Goal: Task Accomplishment & Management: Manage account settings

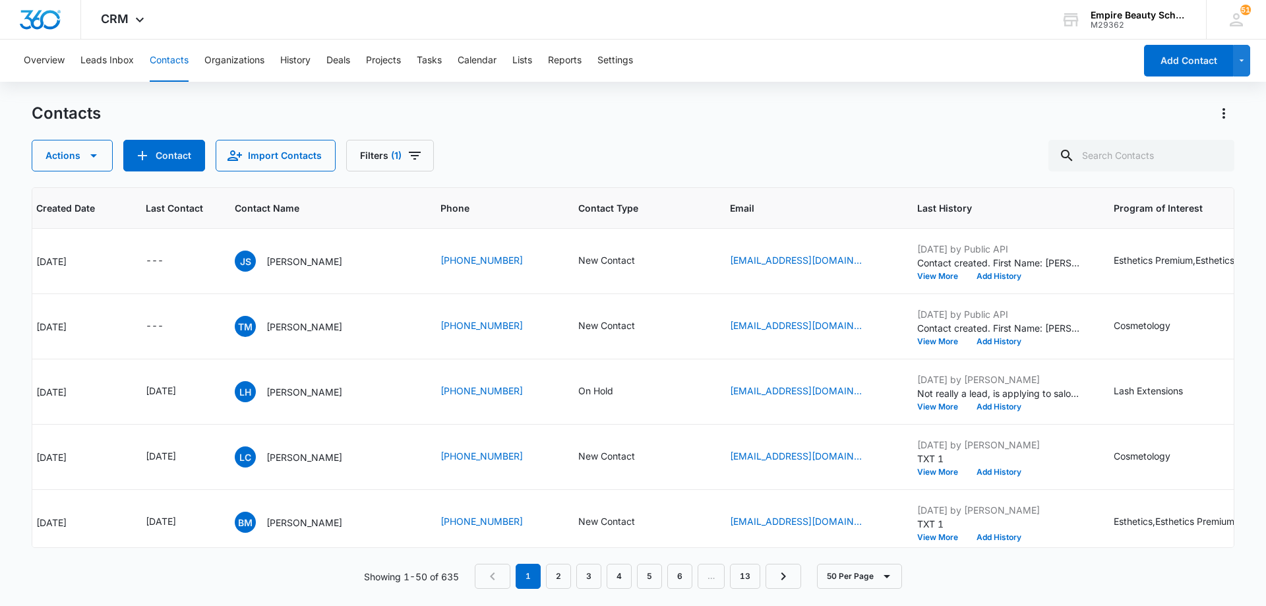
scroll to position [0, 133]
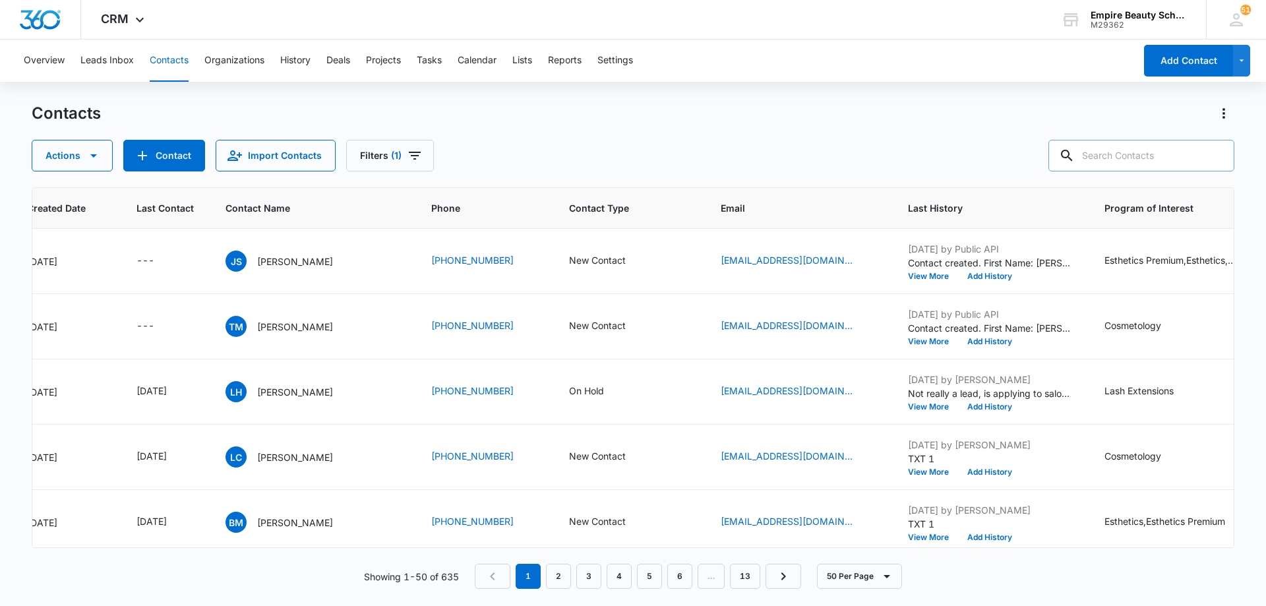
click at [1129, 162] on input "text" at bounding box center [1141, 156] width 186 height 32
type input "jade"
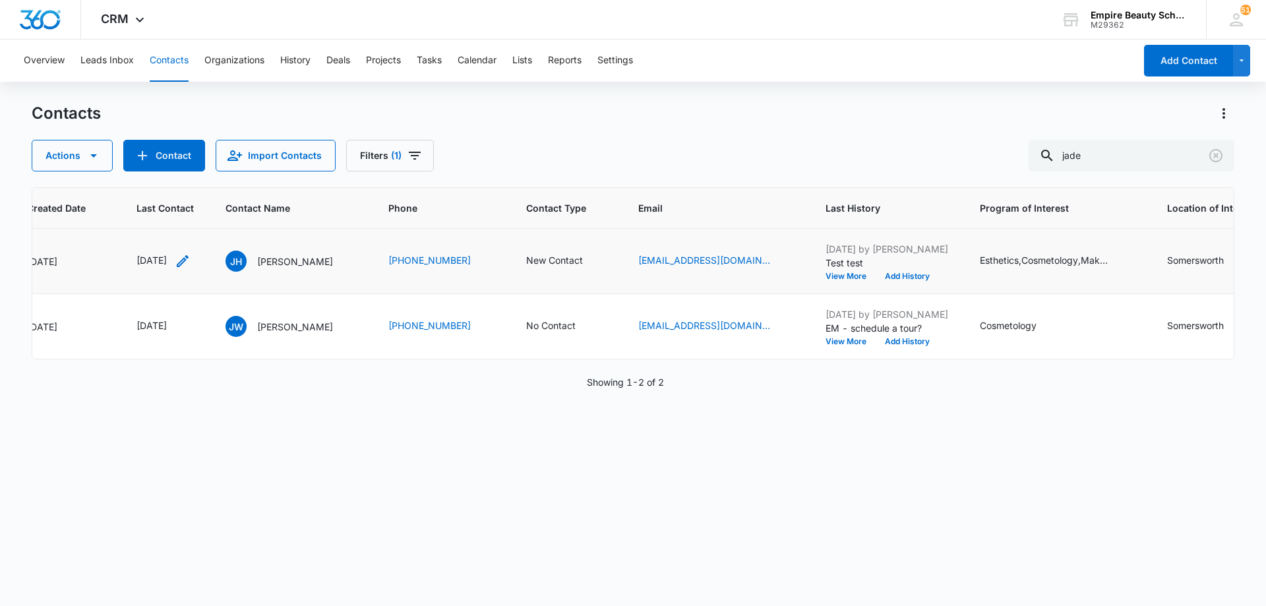
click at [189, 259] on icon "Last Contact - 1755734400 - Select to Edit Field" at bounding box center [183, 261] width 12 height 12
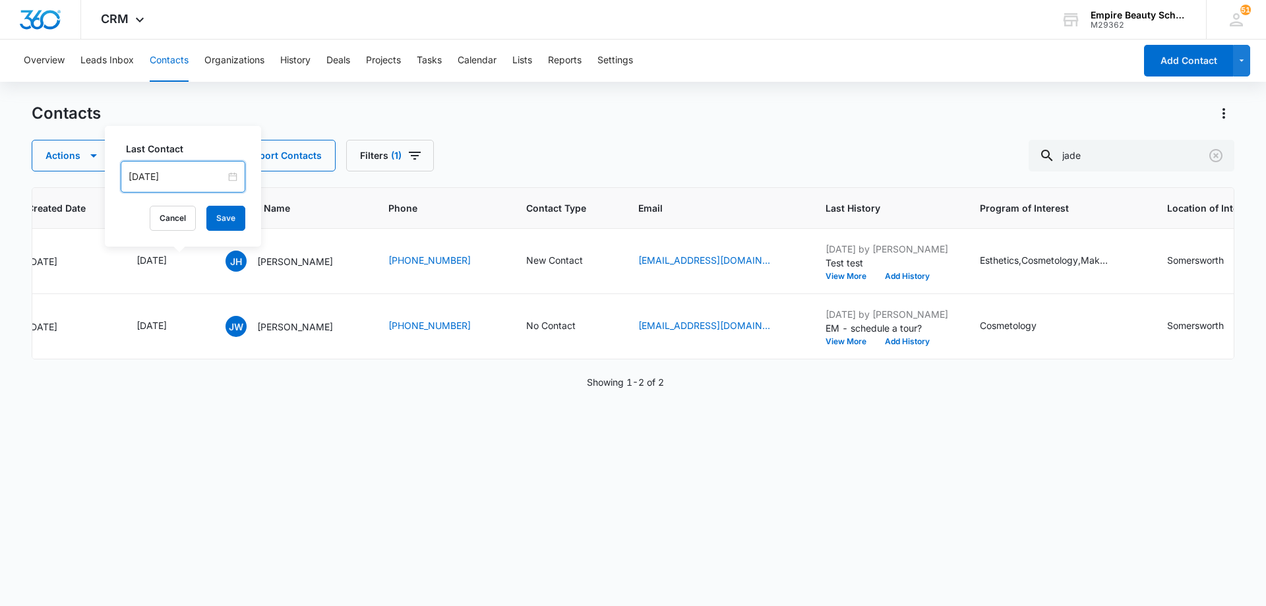
click at [193, 177] on input "[DATE]" at bounding box center [177, 176] width 97 height 15
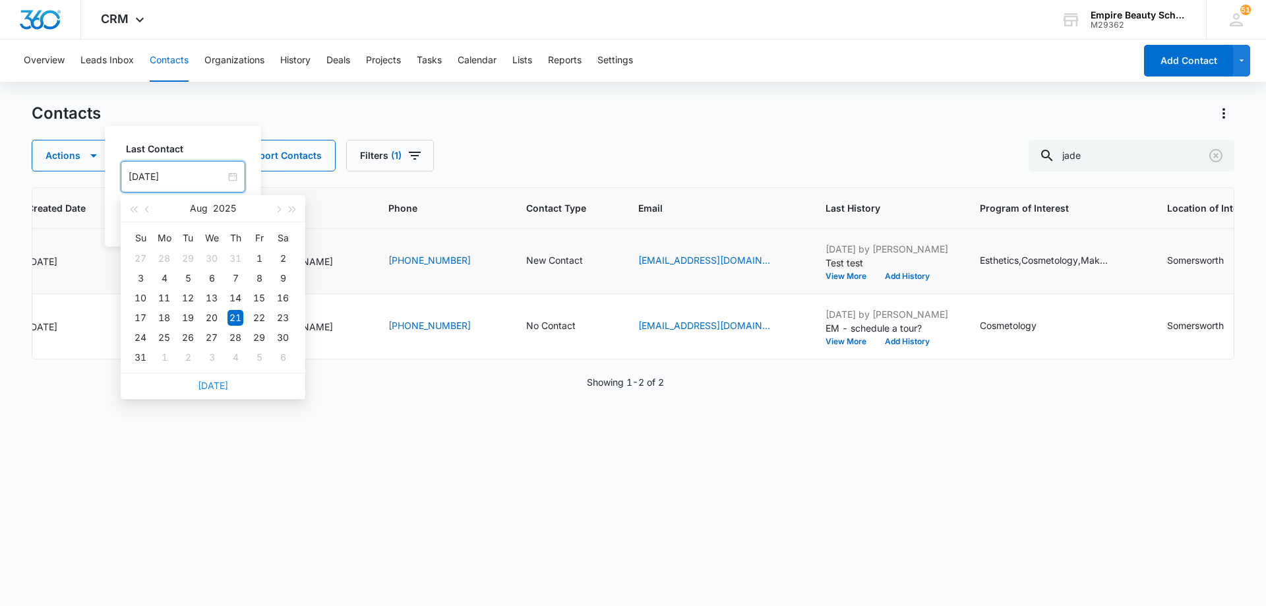
click at [218, 382] on link "Today" at bounding box center [213, 385] width 30 height 11
type input "[DATE]"
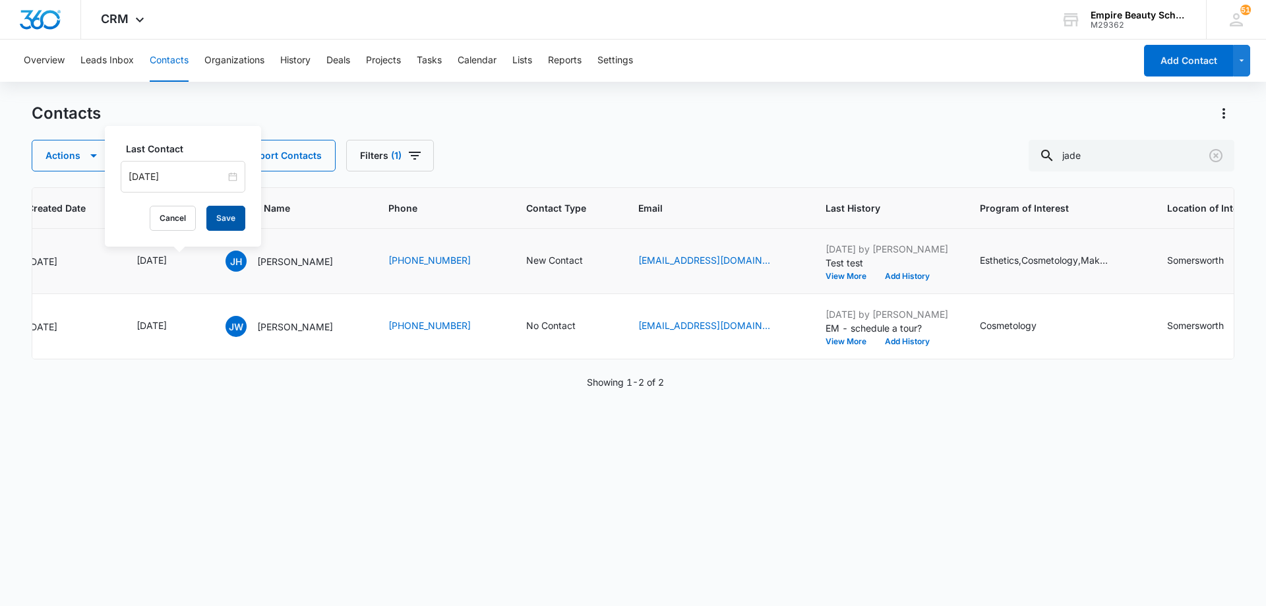
click at [210, 220] on button "Save" at bounding box center [225, 218] width 39 height 25
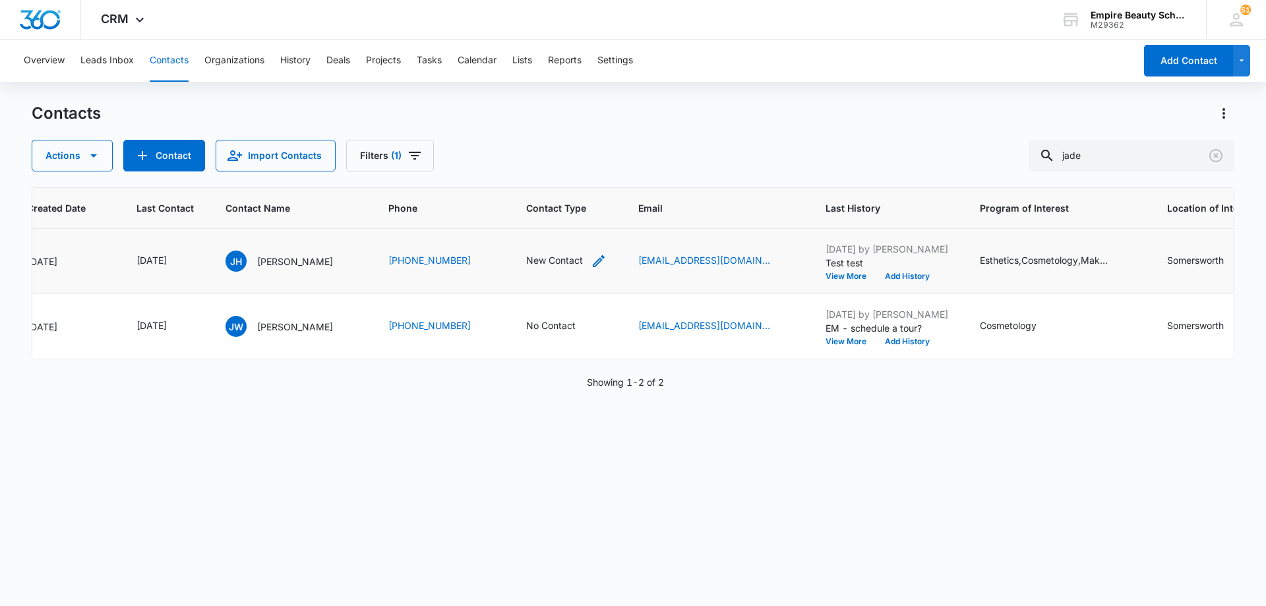
click at [605, 262] on icon "Contact Type - New Contact - Select to Edit Field" at bounding box center [599, 261] width 12 height 12
click at [581, 177] on icon "Remove New Contact" at bounding box center [582, 176] width 9 height 10
click at [581, 177] on div "Contact Type" at bounding box center [548, 177] width 88 height 30
click at [565, 316] on div "APPT" at bounding box center [560, 321] width 81 height 14
click at [590, 183] on div at bounding box center [591, 175] width 21 height 21
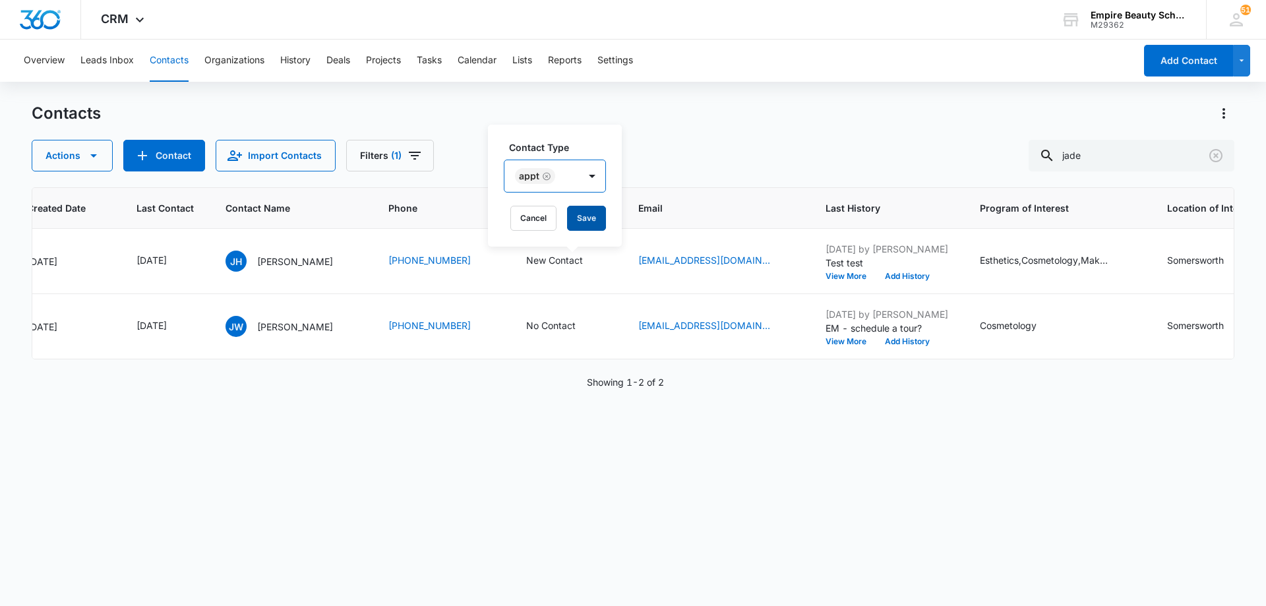
click at [589, 217] on button "Save" at bounding box center [586, 218] width 39 height 25
drag, startPoint x: 1212, startPoint y: 156, endPoint x: 1228, endPoint y: 153, distance: 16.0
click at [1209, 157] on icon "Clear" at bounding box center [1216, 156] width 16 height 16
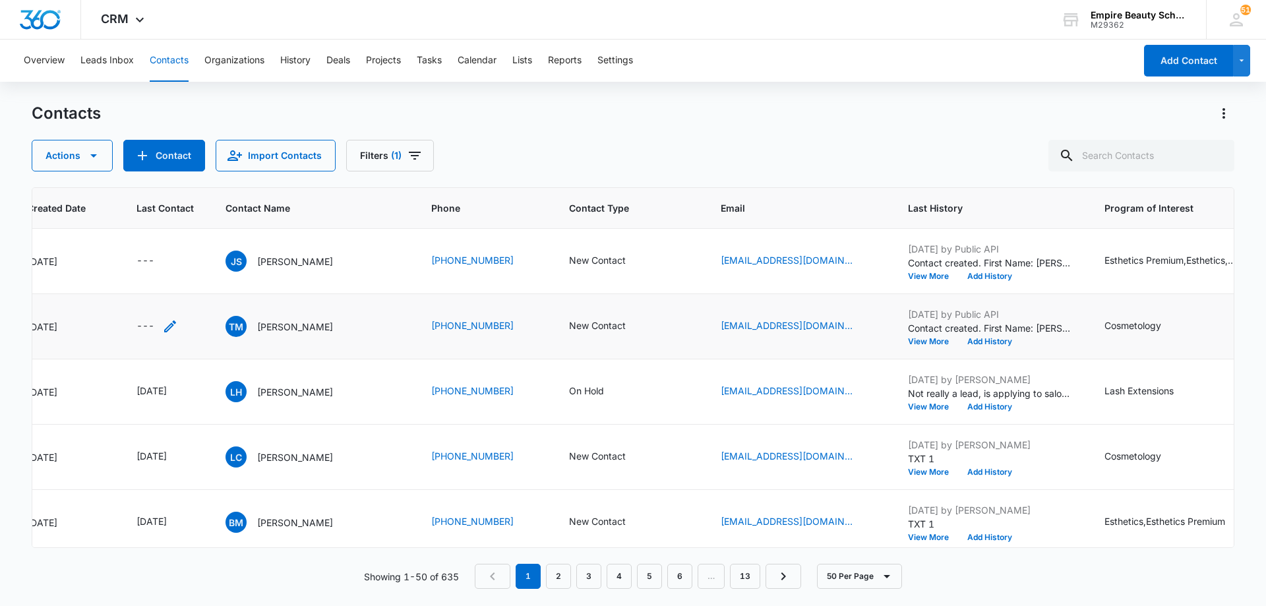
click at [166, 329] on icon "Last Contact - - Select to Edit Field" at bounding box center [170, 326] width 12 height 12
click at [167, 240] on input at bounding box center [155, 242] width 97 height 15
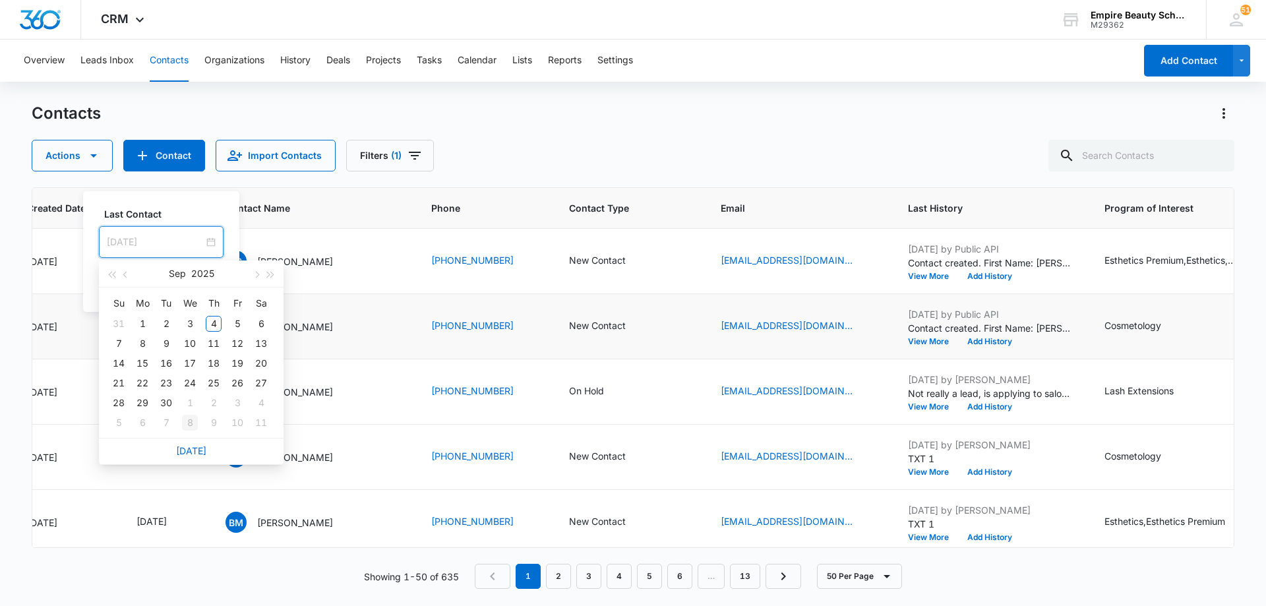
type input "Oct 8, 2025"
click at [184, 450] on link "Today" at bounding box center [191, 450] width 30 height 11
type input "[DATE]"
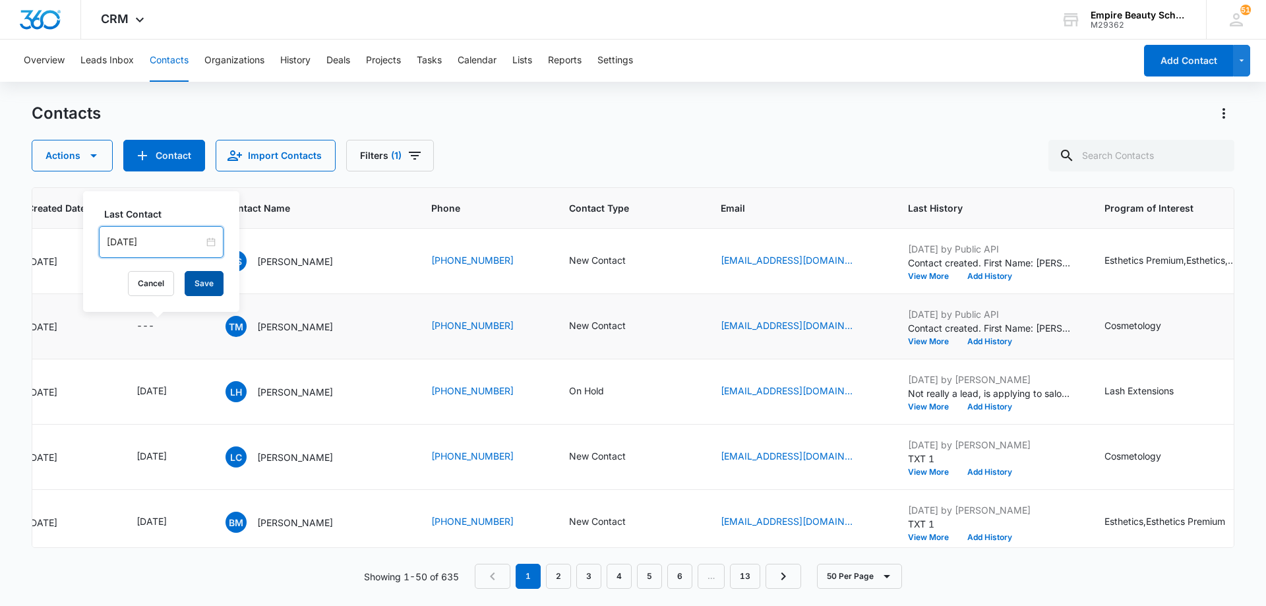
click at [191, 285] on button "Save" at bounding box center [204, 283] width 39 height 25
click at [982, 340] on button "Add History" at bounding box center [989, 342] width 63 height 8
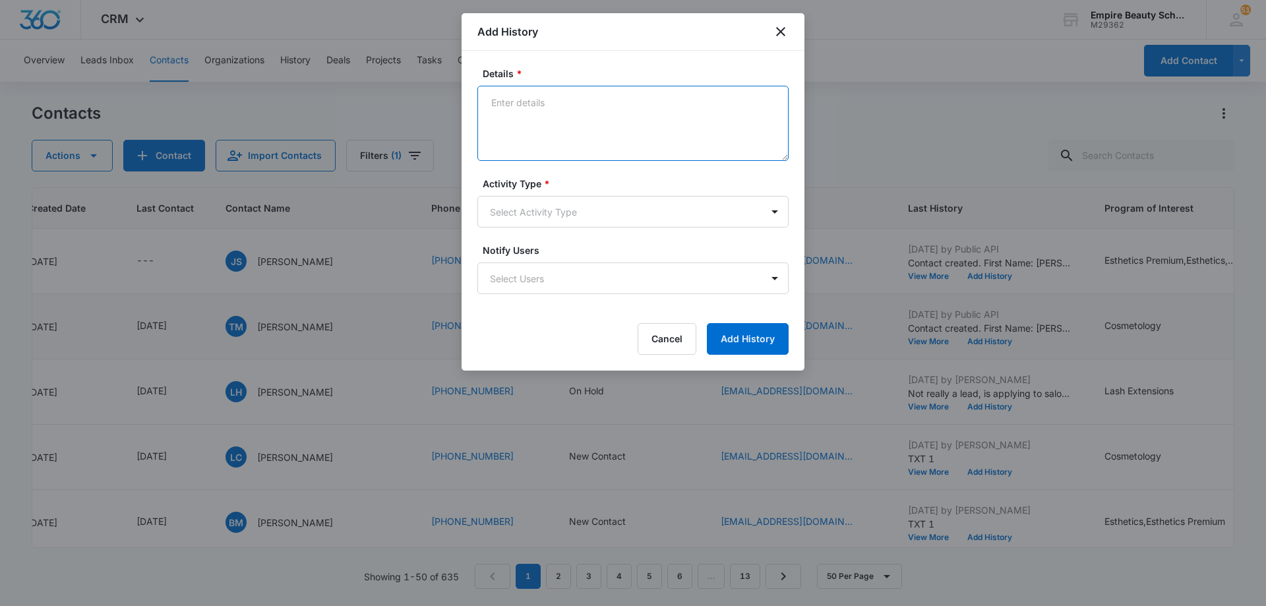
click at [630, 117] on textarea "Details *" at bounding box center [632, 123] width 311 height 75
type textarea "LVM 1"
click at [583, 212] on body "CRM Apps Forms CRM Email Shop Payments POS Files Brand Settings Empire Beauty S…" at bounding box center [633, 303] width 1266 height 606
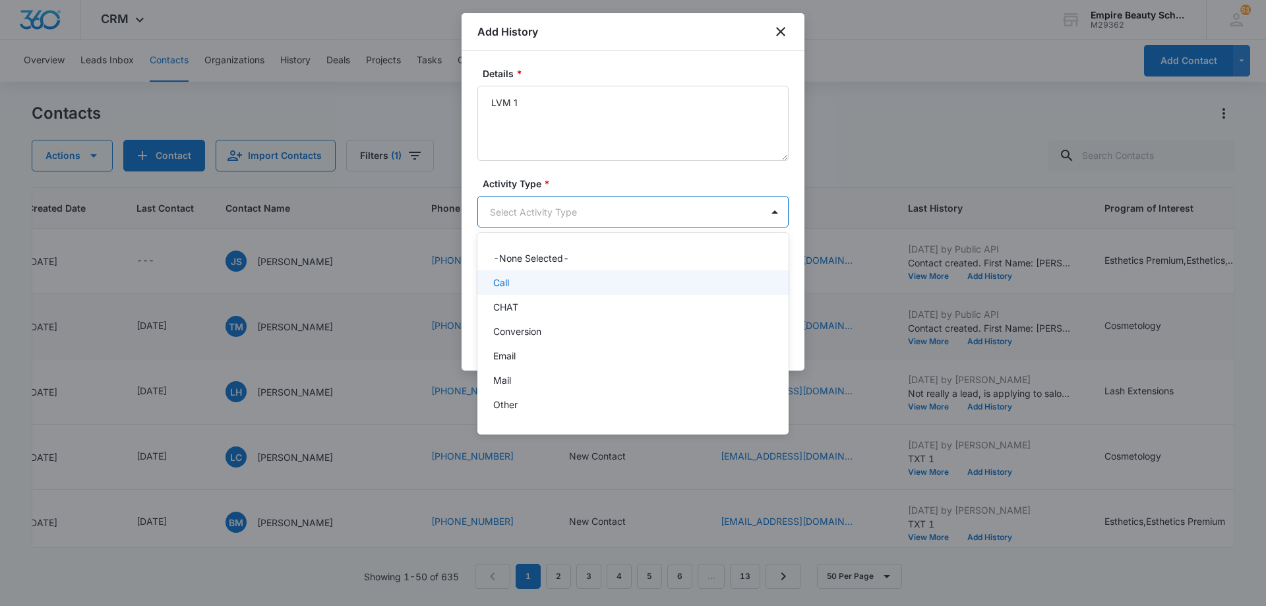
click at [574, 281] on div "Call" at bounding box center [631, 283] width 277 height 14
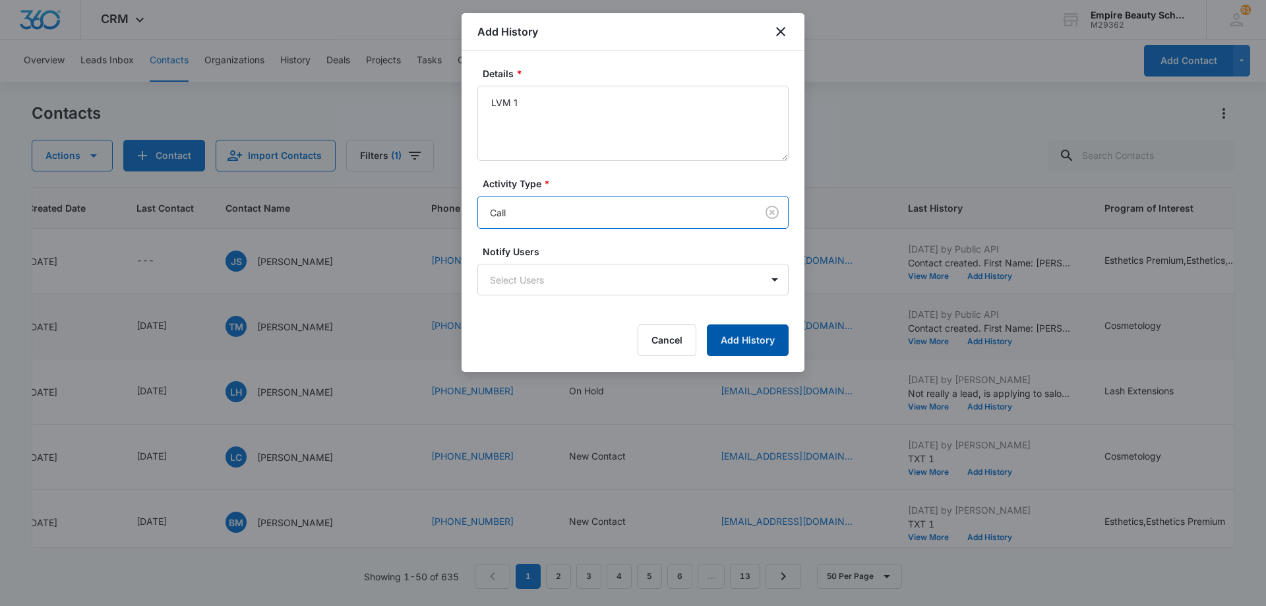
click at [750, 338] on button "Add History" at bounding box center [748, 340] width 82 height 32
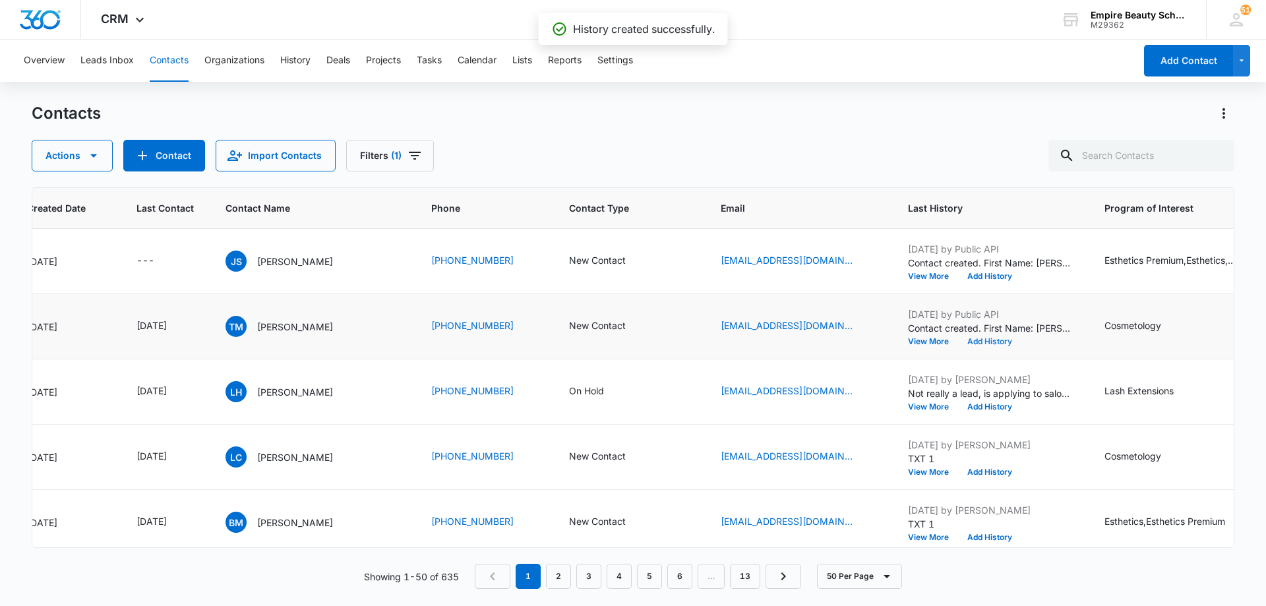
click at [974, 341] on button "Add History" at bounding box center [989, 342] width 63 height 8
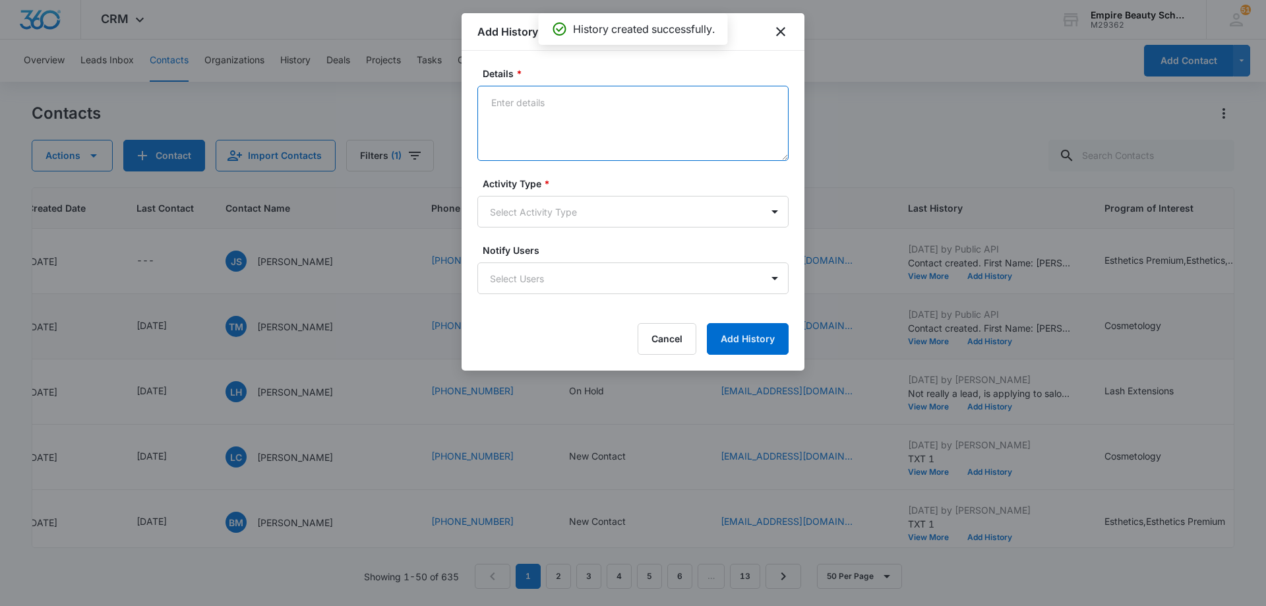
click at [593, 98] on textarea "Details *" at bounding box center [632, 123] width 311 height 75
type textarea "EM 1"
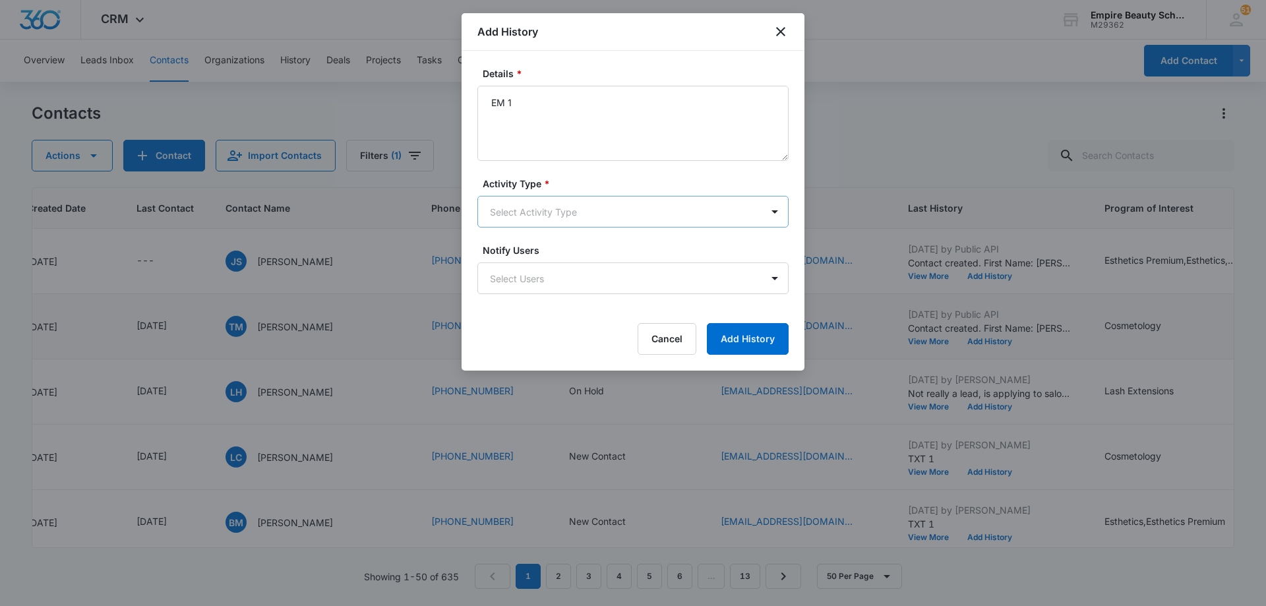
click at [589, 214] on body "CRM Apps Forms CRM Email Shop Payments POS Files Brand Settings Empire Beauty S…" at bounding box center [633, 303] width 1266 height 606
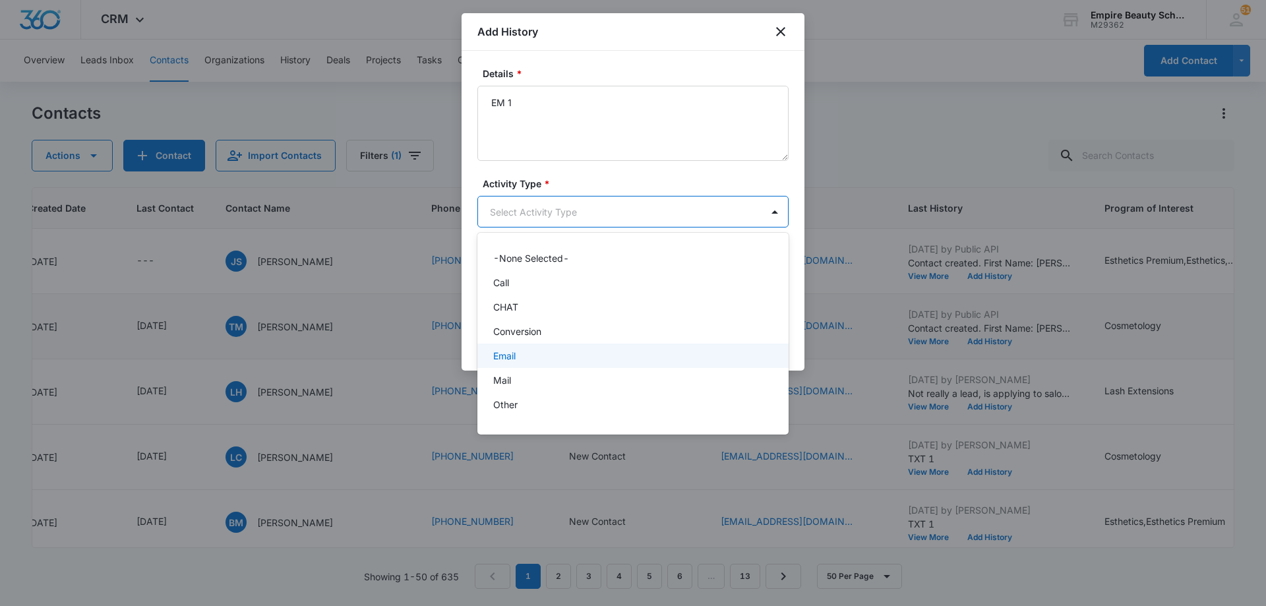
click at [578, 357] on div "Email" at bounding box center [631, 356] width 277 height 14
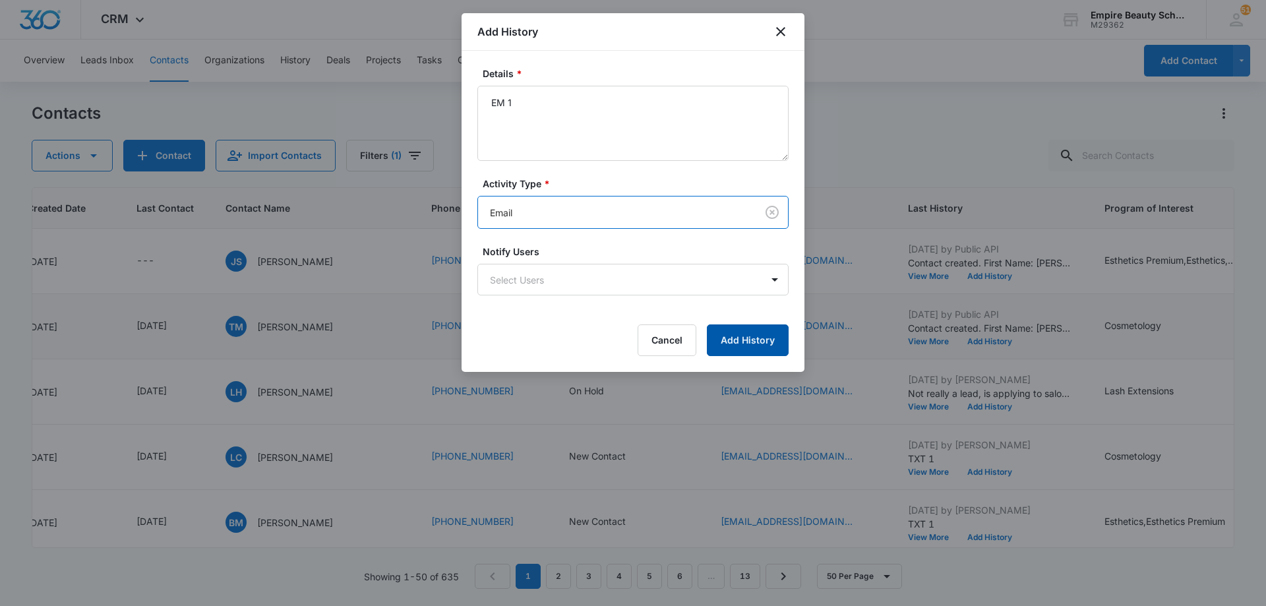
click at [739, 332] on button "Add History" at bounding box center [748, 340] width 82 height 32
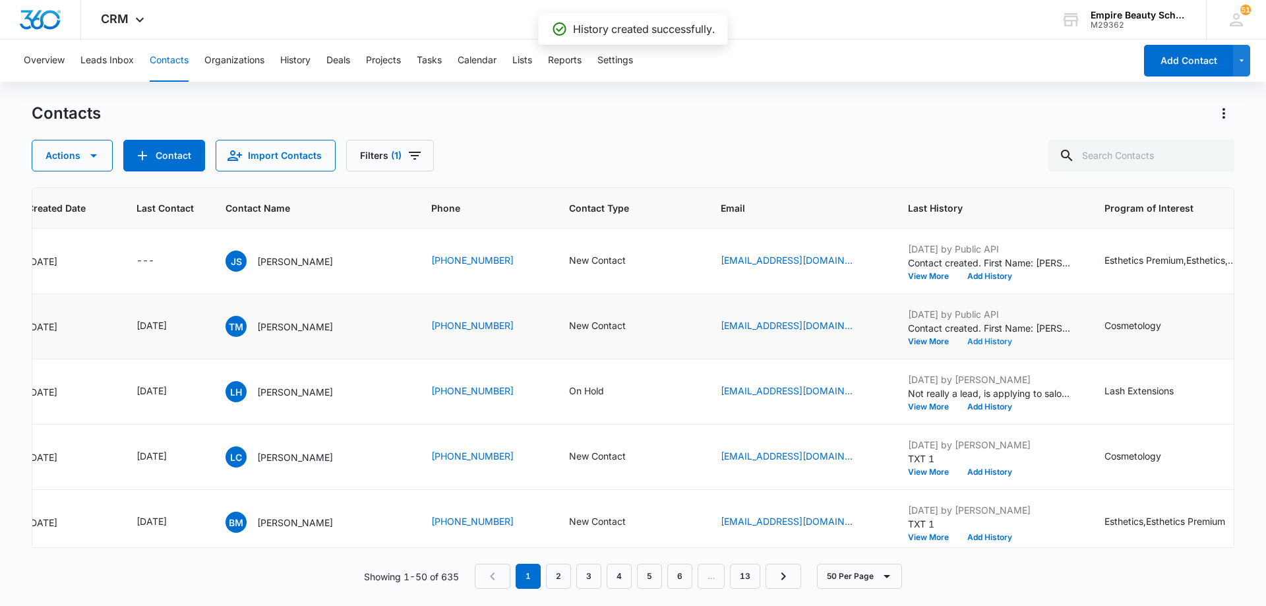
click at [985, 341] on button "Add History" at bounding box center [989, 342] width 63 height 8
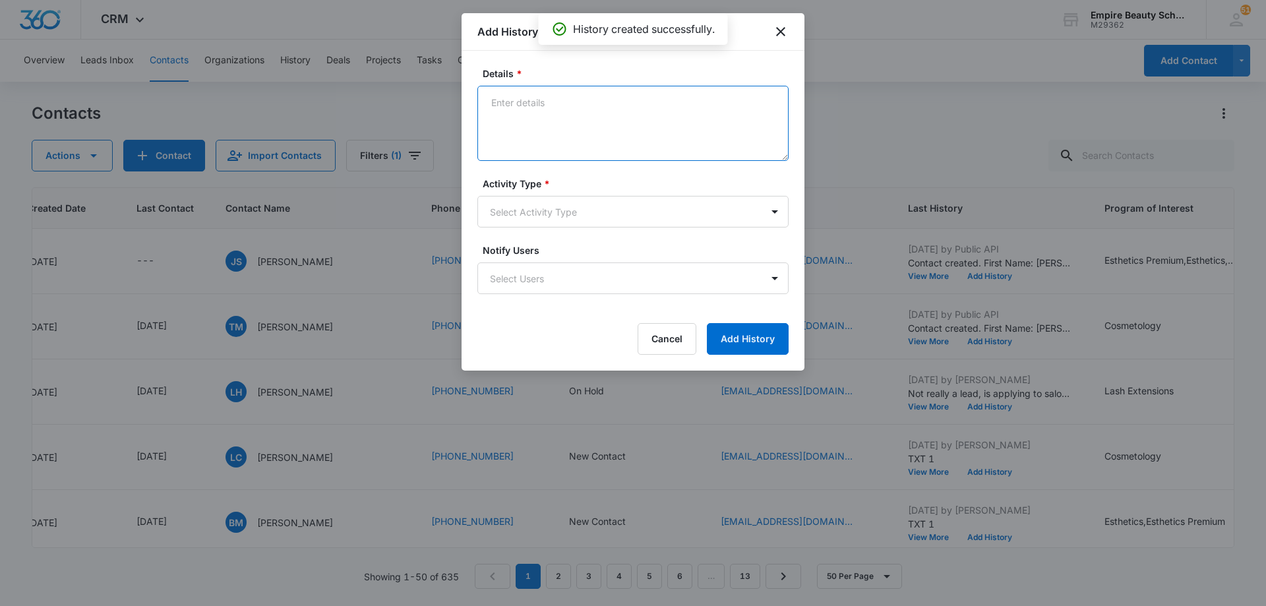
click at [583, 117] on textarea "Details *" at bounding box center [632, 123] width 311 height 75
type textarea "TXT 1"
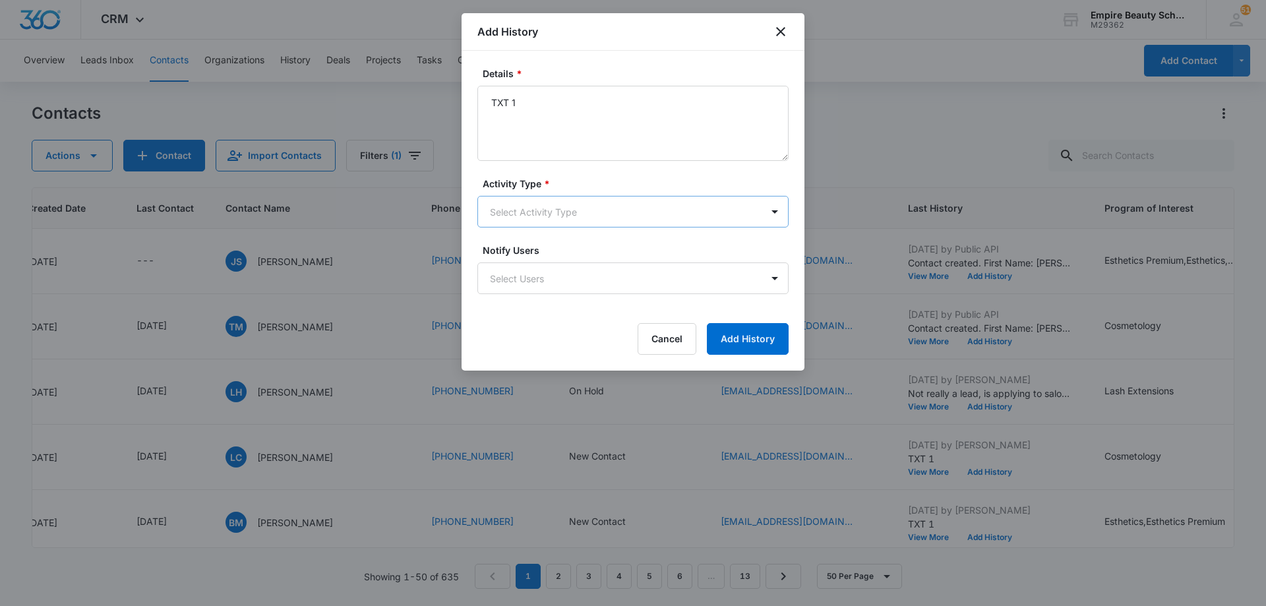
click at [591, 215] on body "CRM Apps Forms CRM Email Shop Payments POS Files Brand Settings Empire Beauty S…" at bounding box center [633, 303] width 1266 height 606
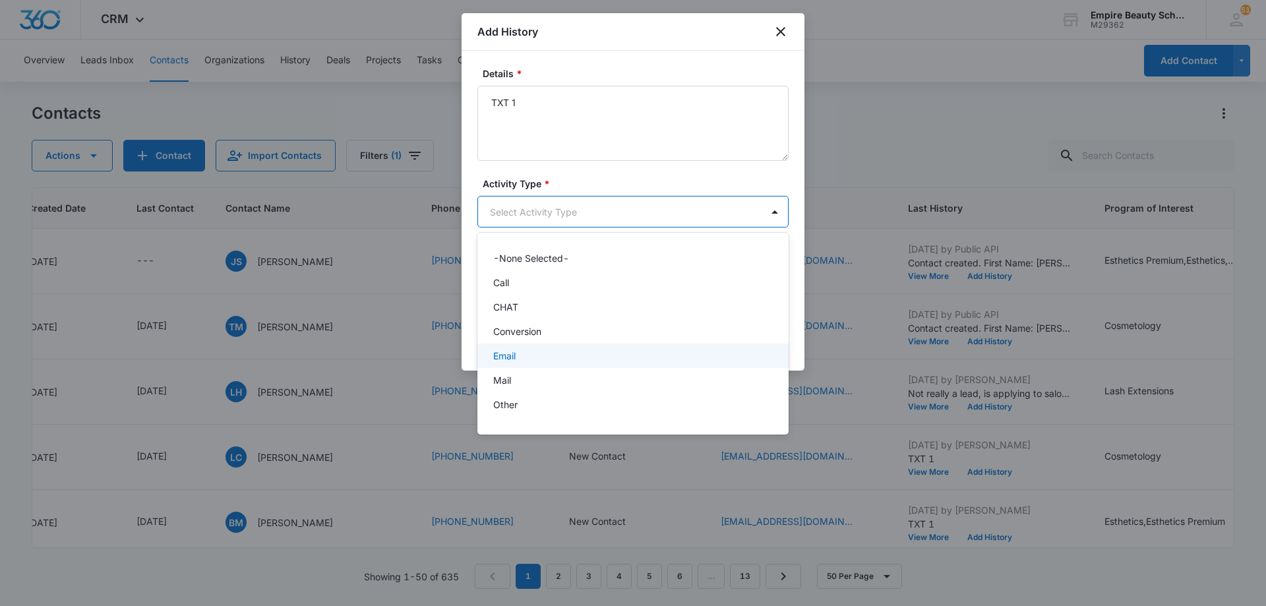
scroll to position [69, 0]
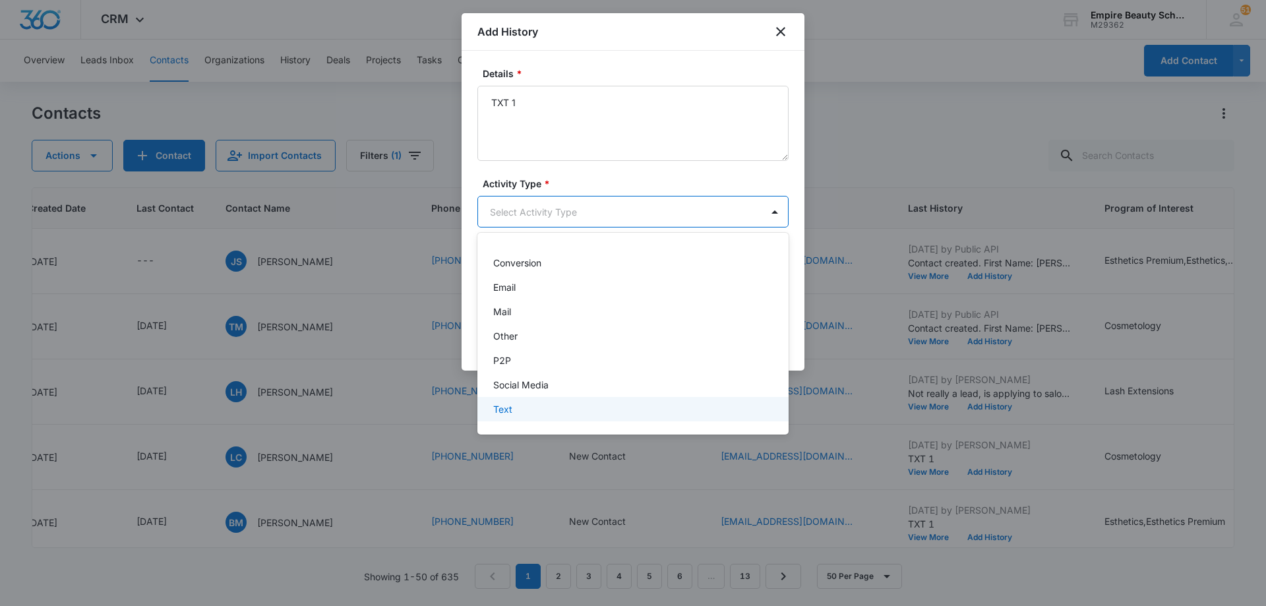
click at [592, 406] on div "Text" at bounding box center [631, 409] width 277 height 14
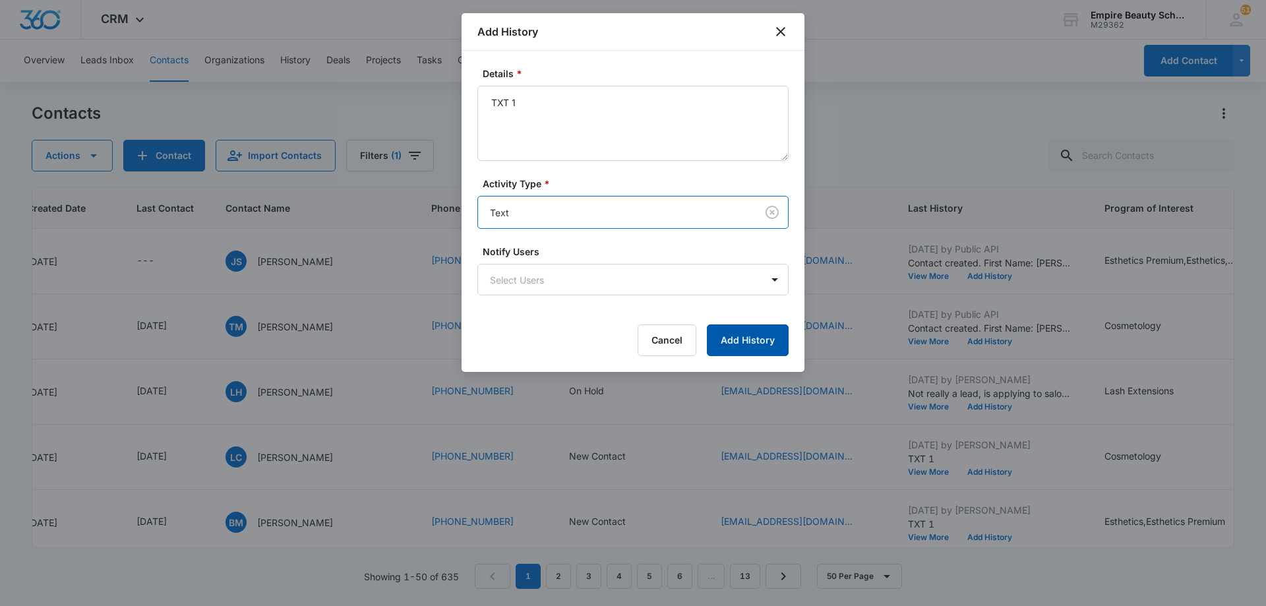
click at [742, 340] on button "Add History" at bounding box center [748, 340] width 82 height 32
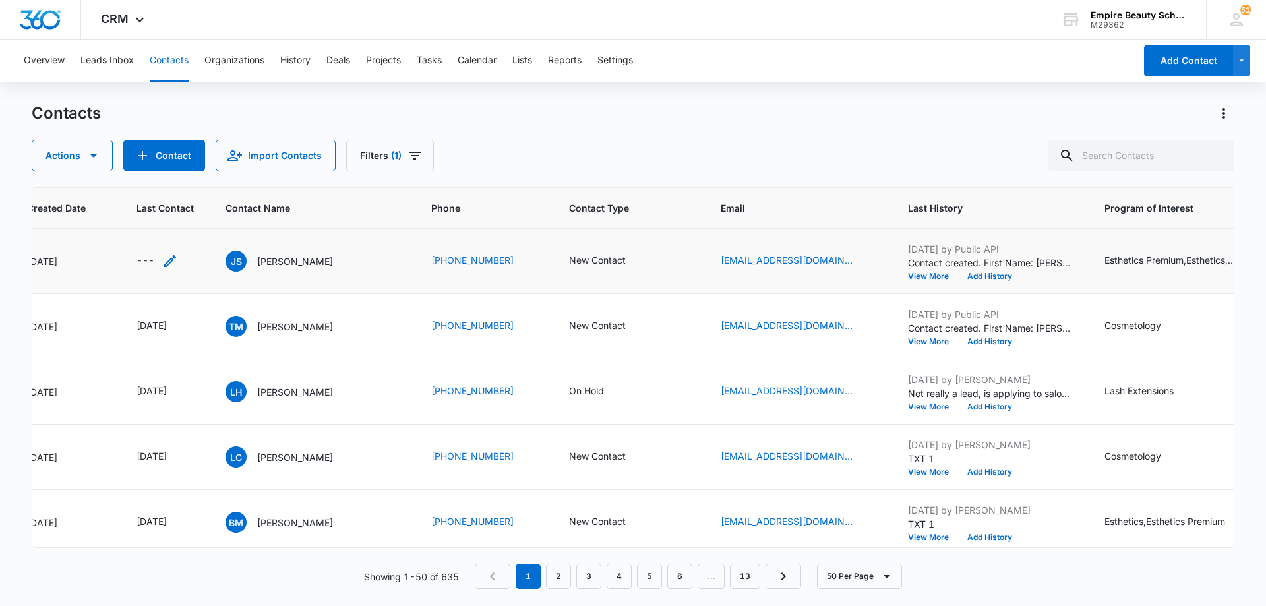
click at [169, 263] on icon "Last Contact - - Select to Edit Field" at bounding box center [170, 261] width 12 height 12
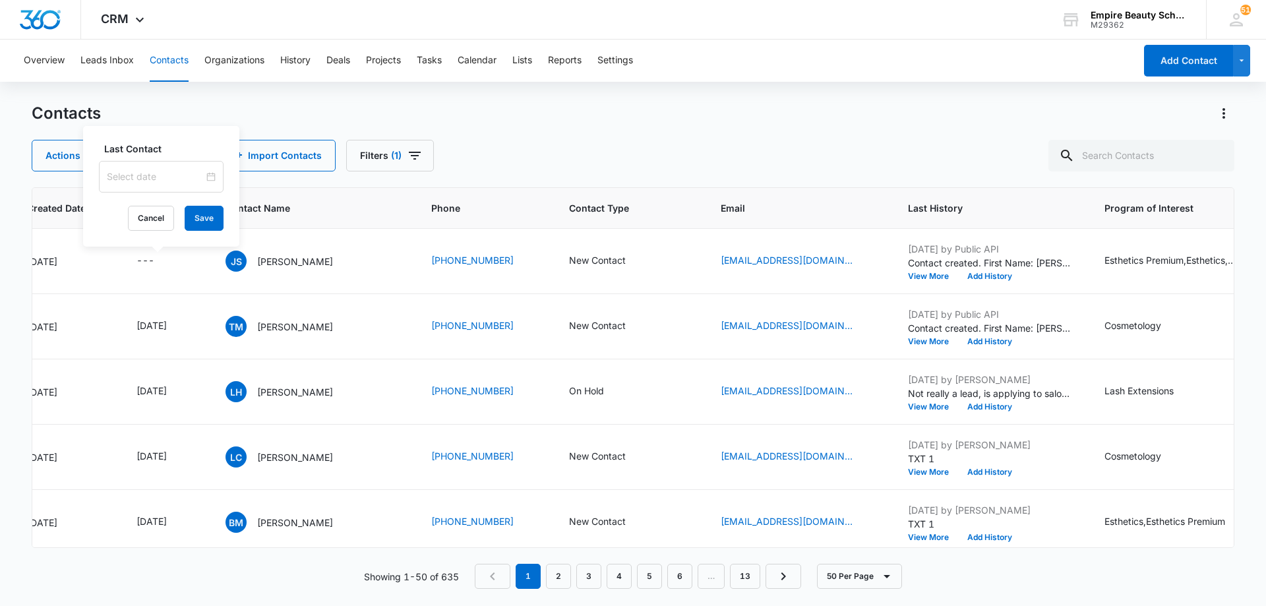
click at [165, 180] on input at bounding box center [155, 176] width 97 height 15
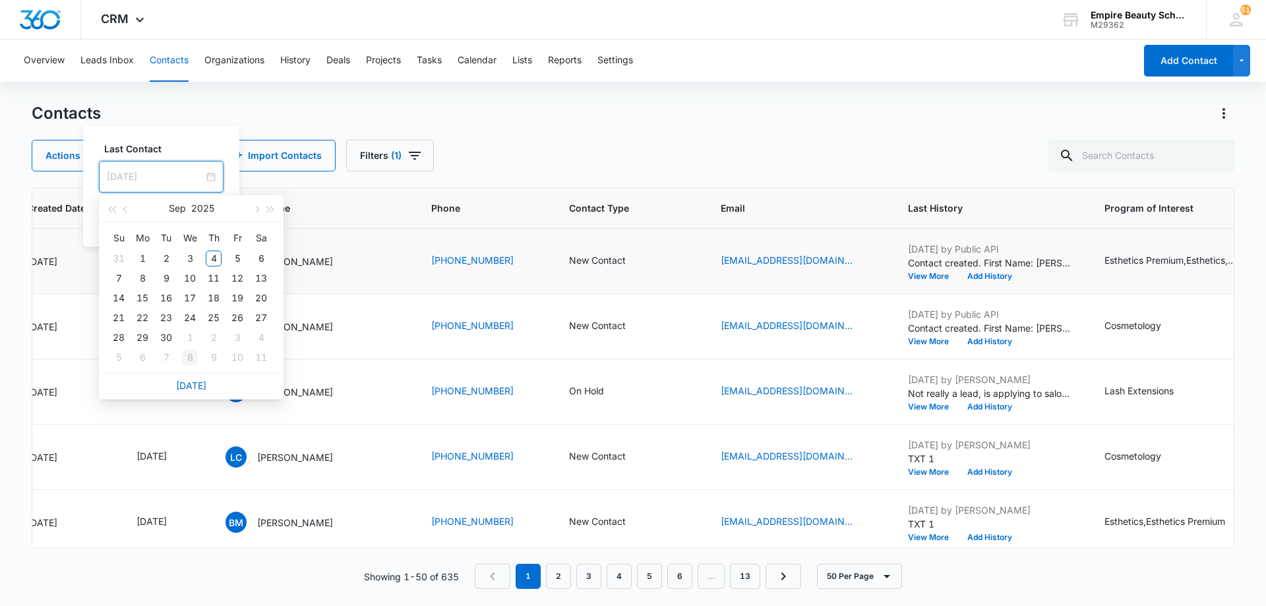
type input "Oct 8, 2025"
click at [182, 386] on link "Today" at bounding box center [191, 385] width 30 height 11
type input "[DATE]"
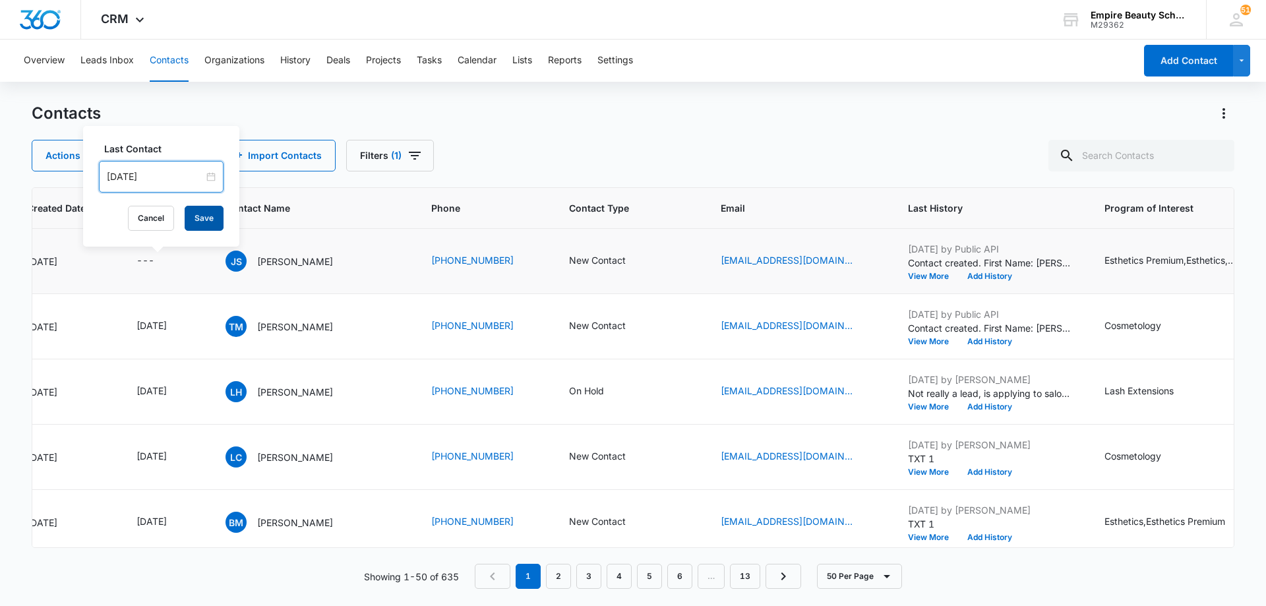
click at [191, 220] on button "Save" at bounding box center [204, 218] width 39 height 25
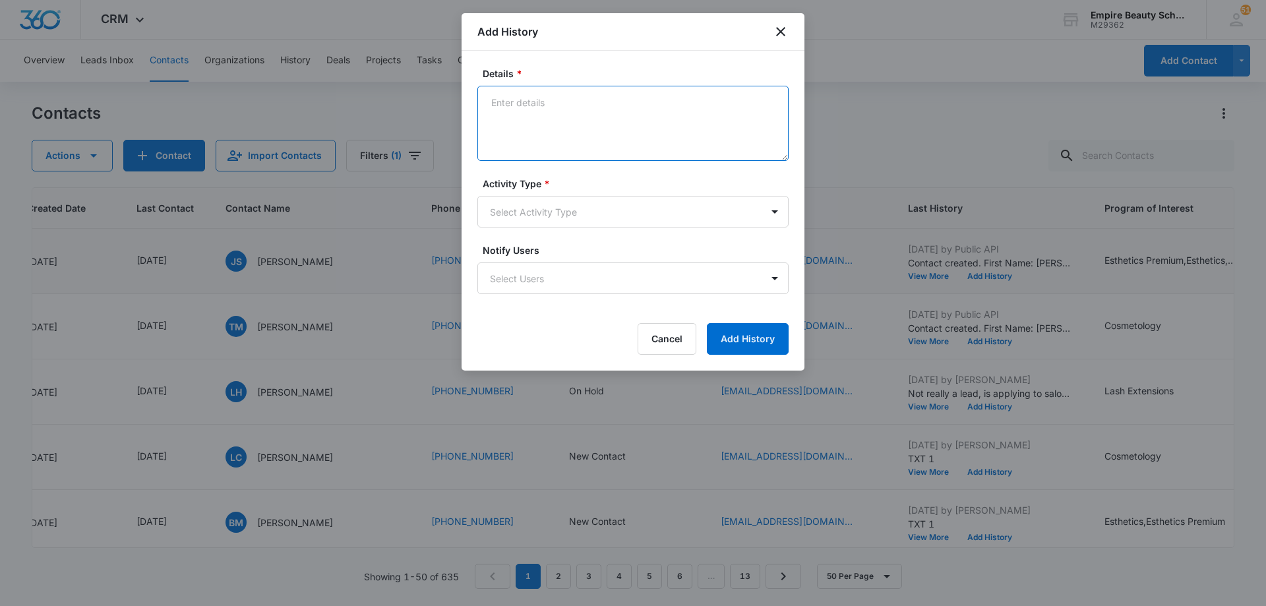
click at [554, 105] on textarea "Details *" at bounding box center [632, 123] width 311 height 75
type textarea "LVM 1"
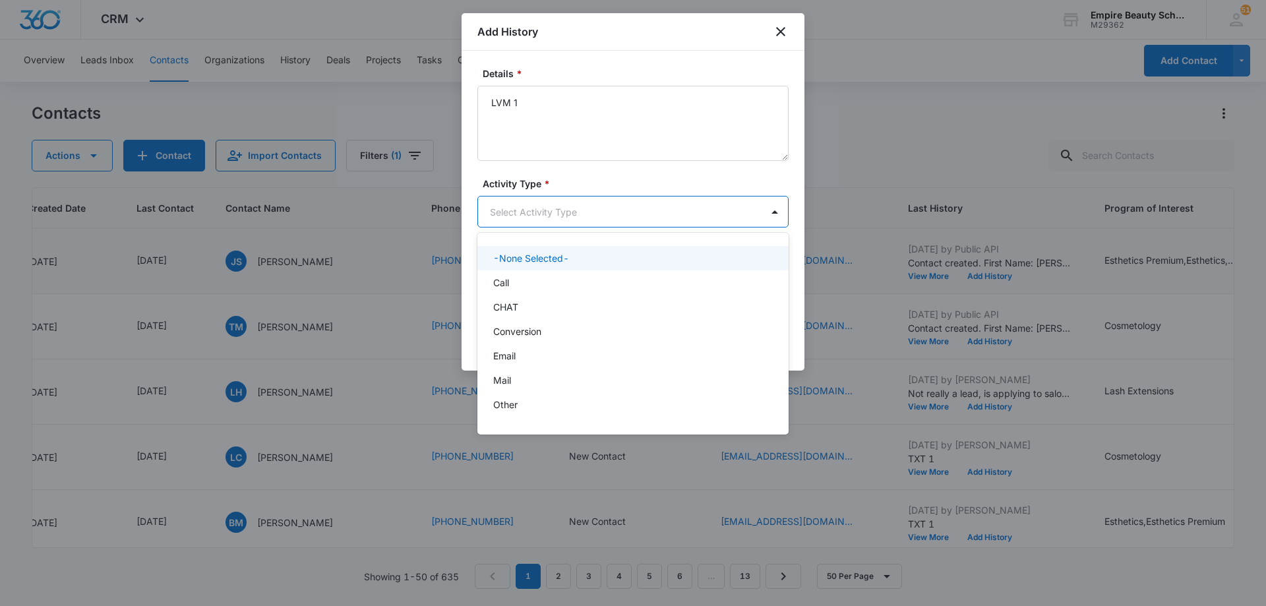
click at [574, 217] on body "CRM Apps Forms CRM Email Shop Payments POS Files Brand Settings Empire Beauty S…" at bounding box center [633, 303] width 1266 height 606
click at [572, 283] on div "Call" at bounding box center [631, 283] width 277 height 14
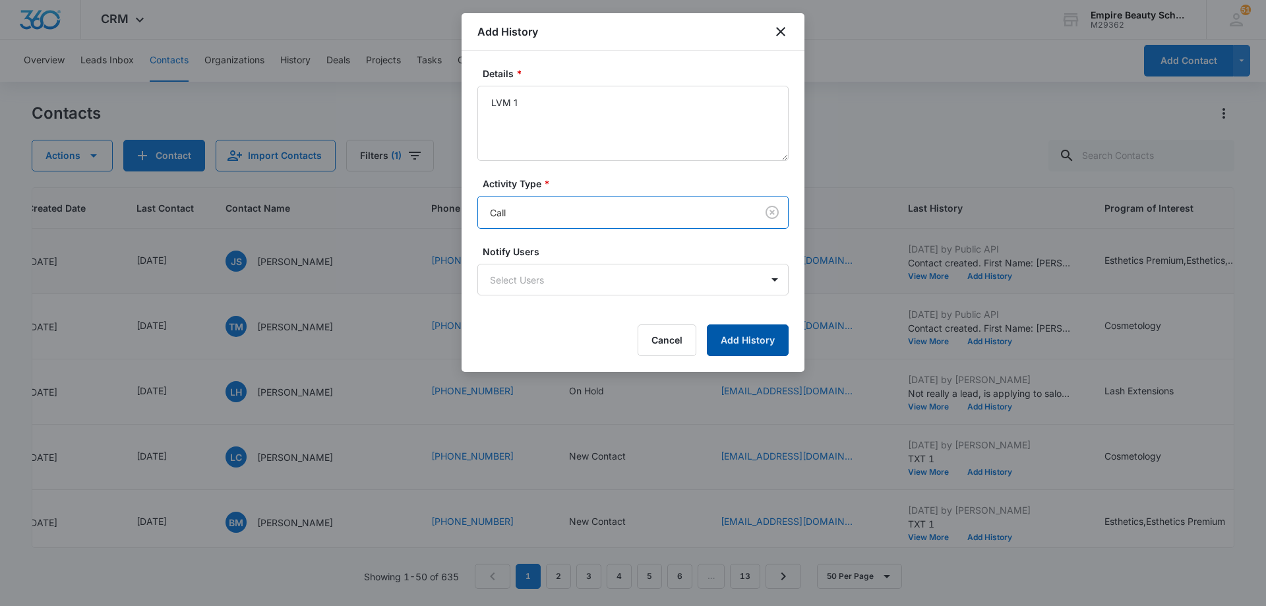
click at [723, 338] on button "Add History" at bounding box center [748, 340] width 82 height 32
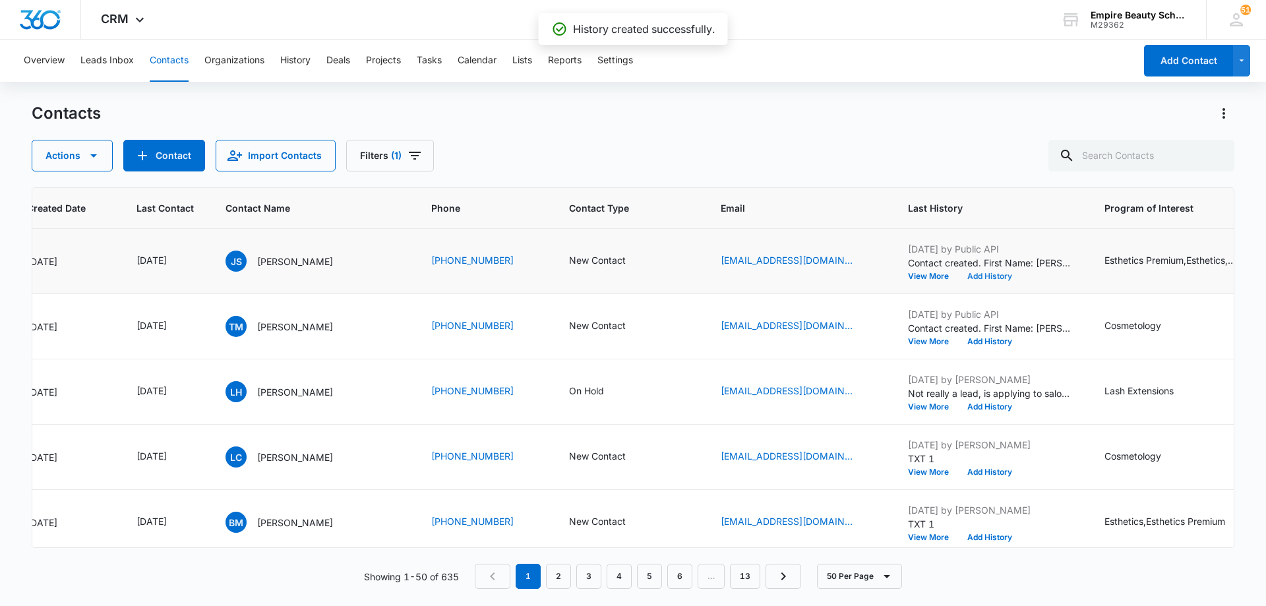
click at [982, 276] on button "Add History" at bounding box center [989, 276] width 63 height 8
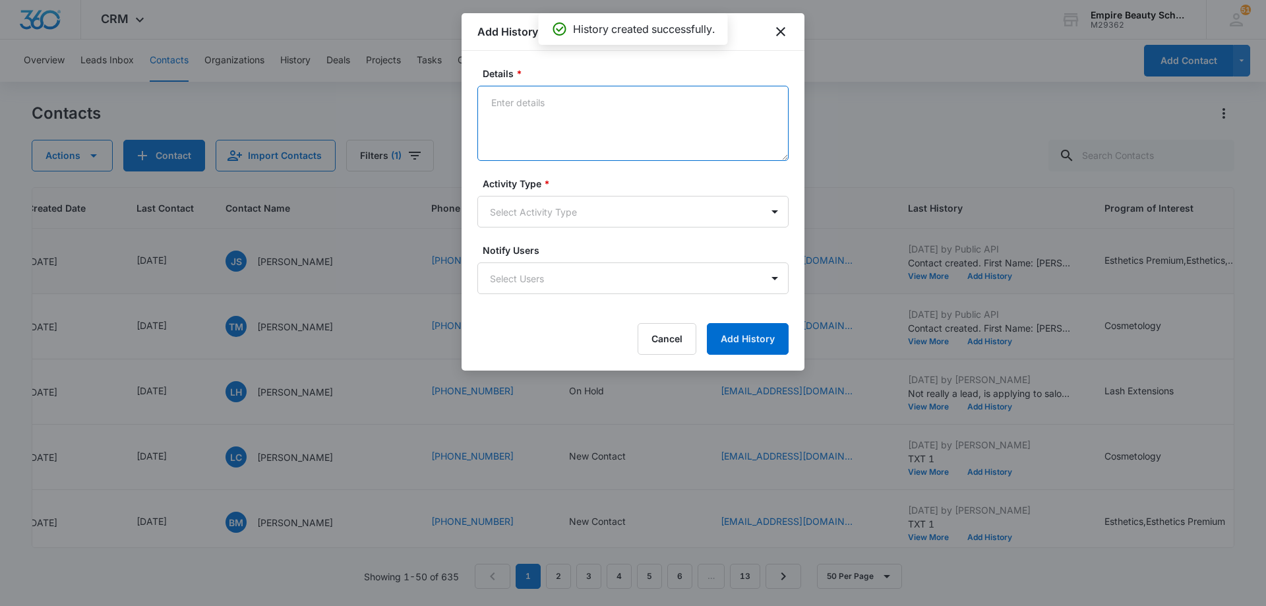
click at [632, 114] on textarea "Details *" at bounding box center [632, 123] width 311 height 75
type textarea "EM 1"
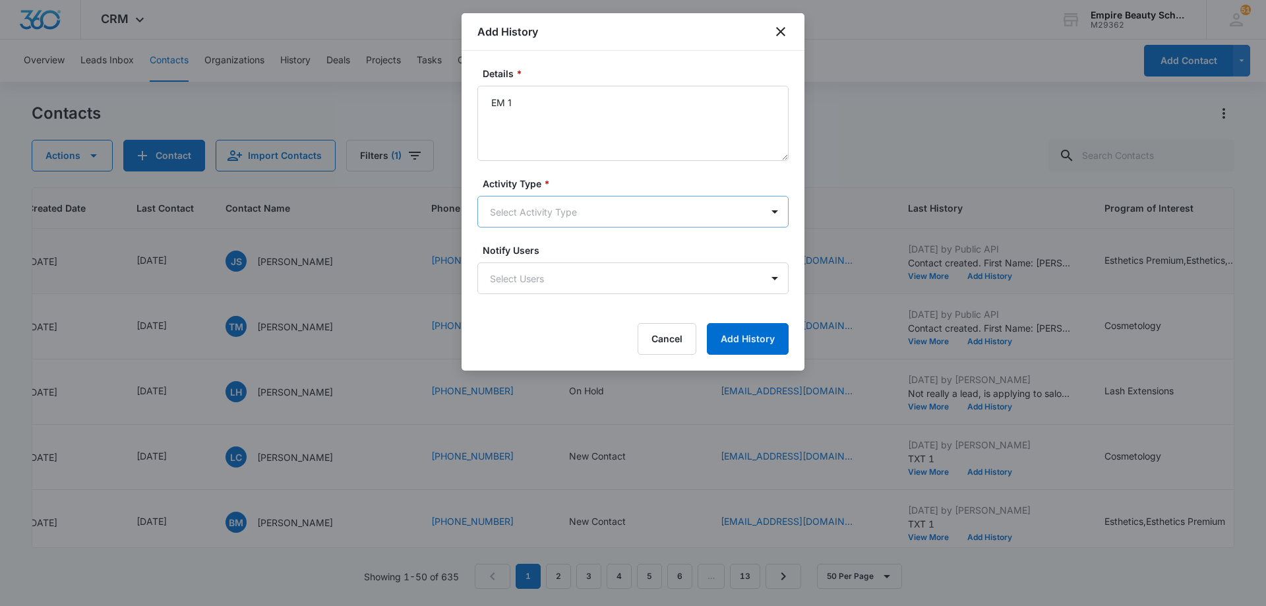
click at [622, 210] on body "CRM Apps Forms CRM Email Shop Payments POS Files Brand Settings Empire Beauty S…" at bounding box center [633, 303] width 1266 height 606
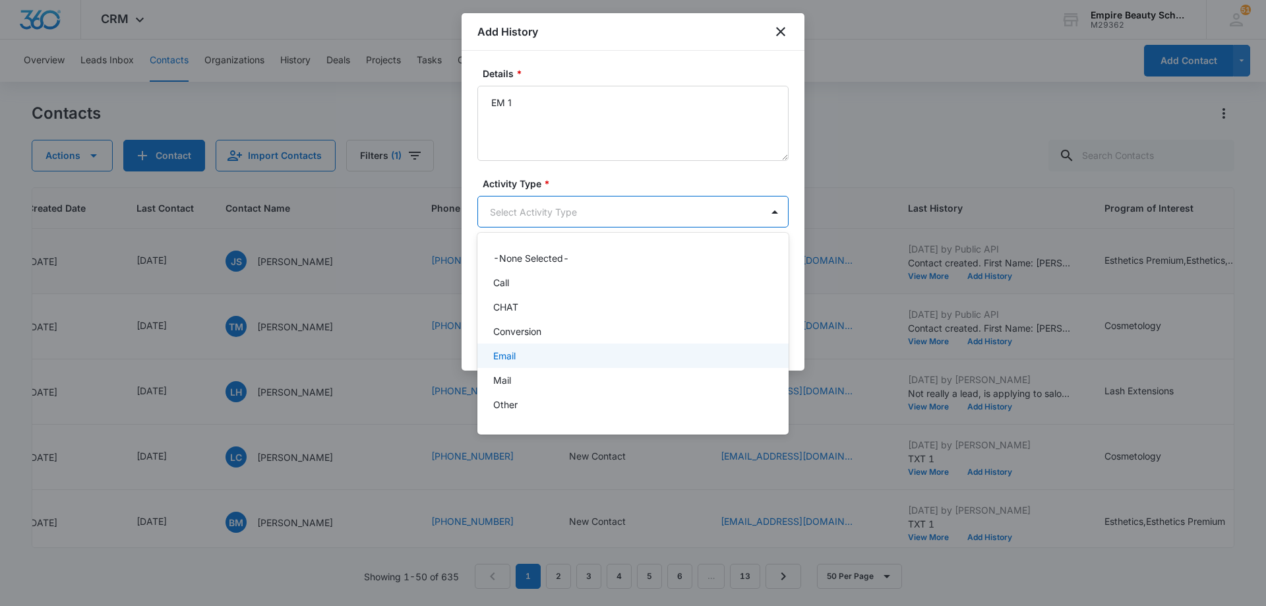
click at [581, 351] on div "Email" at bounding box center [631, 356] width 277 height 14
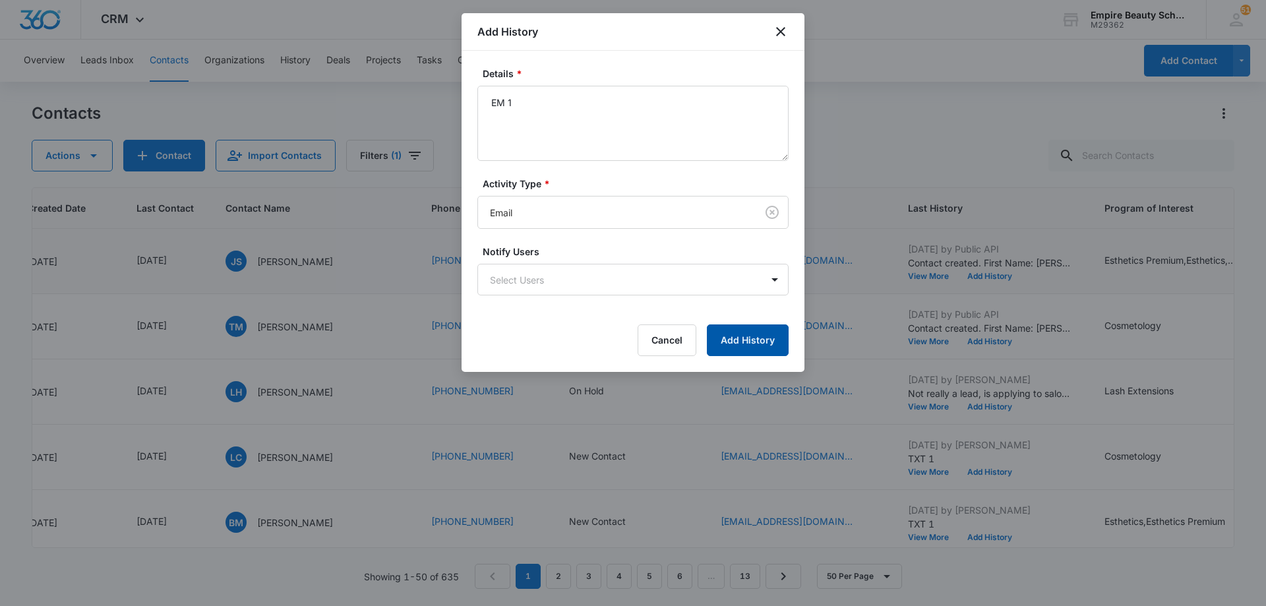
click at [726, 338] on button "Add History" at bounding box center [748, 340] width 82 height 32
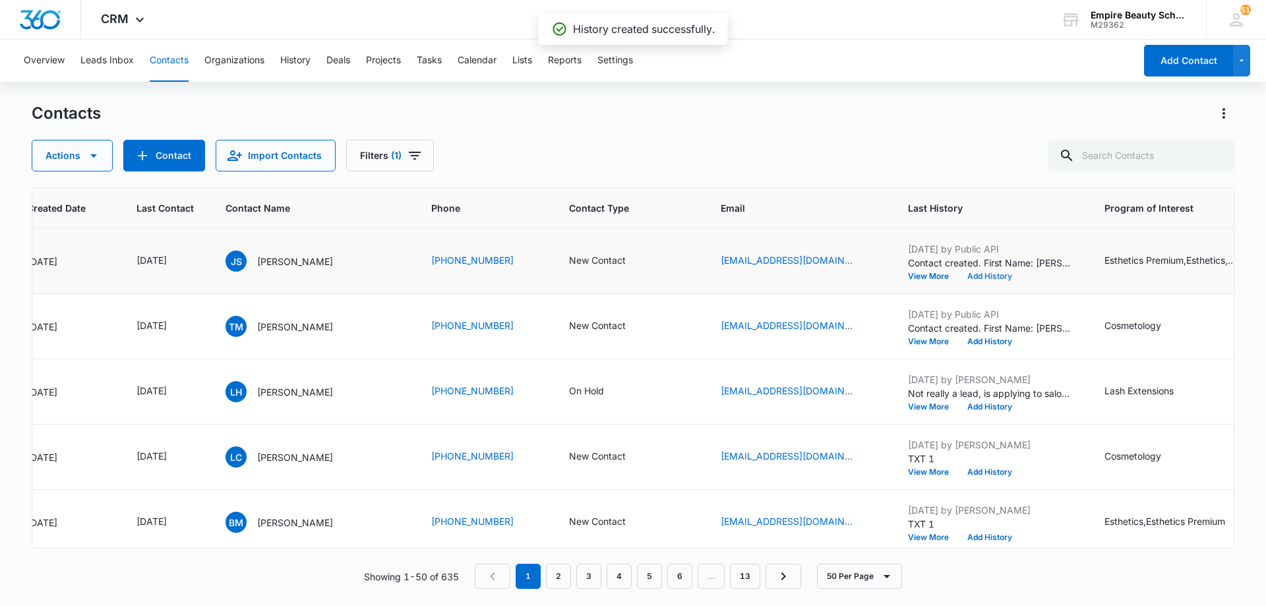
click at [972, 275] on button "Add History" at bounding box center [989, 276] width 63 height 8
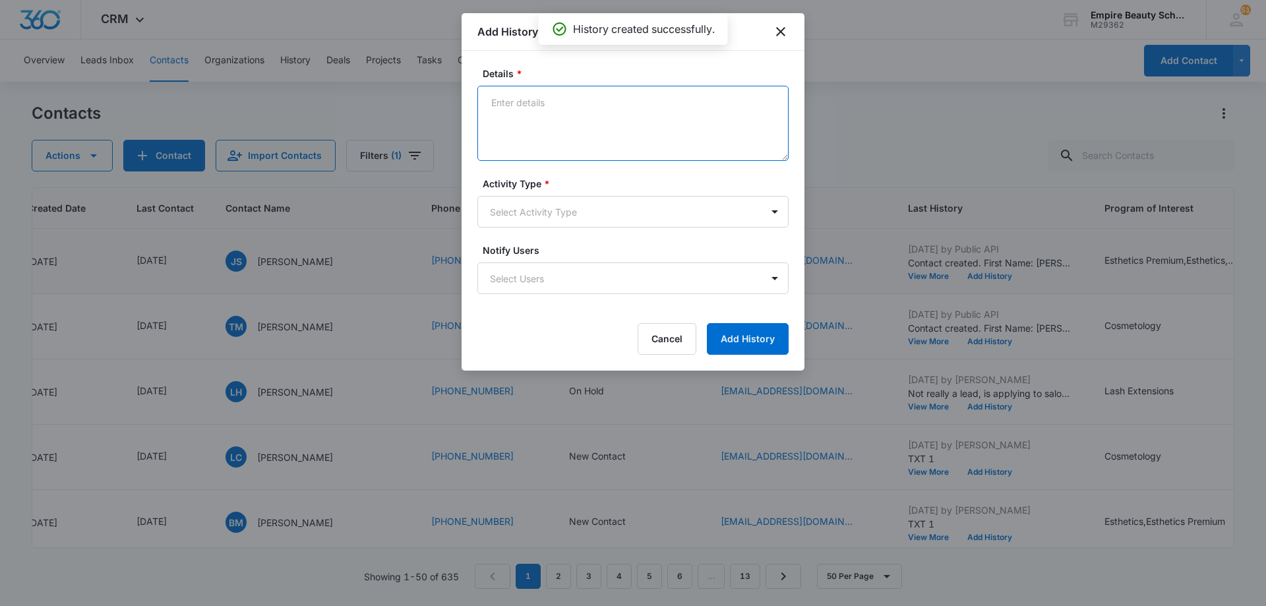
click at [603, 110] on textarea "Details *" at bounding box center [632, 123] width 311 height 75
type textarea "TXT 1"
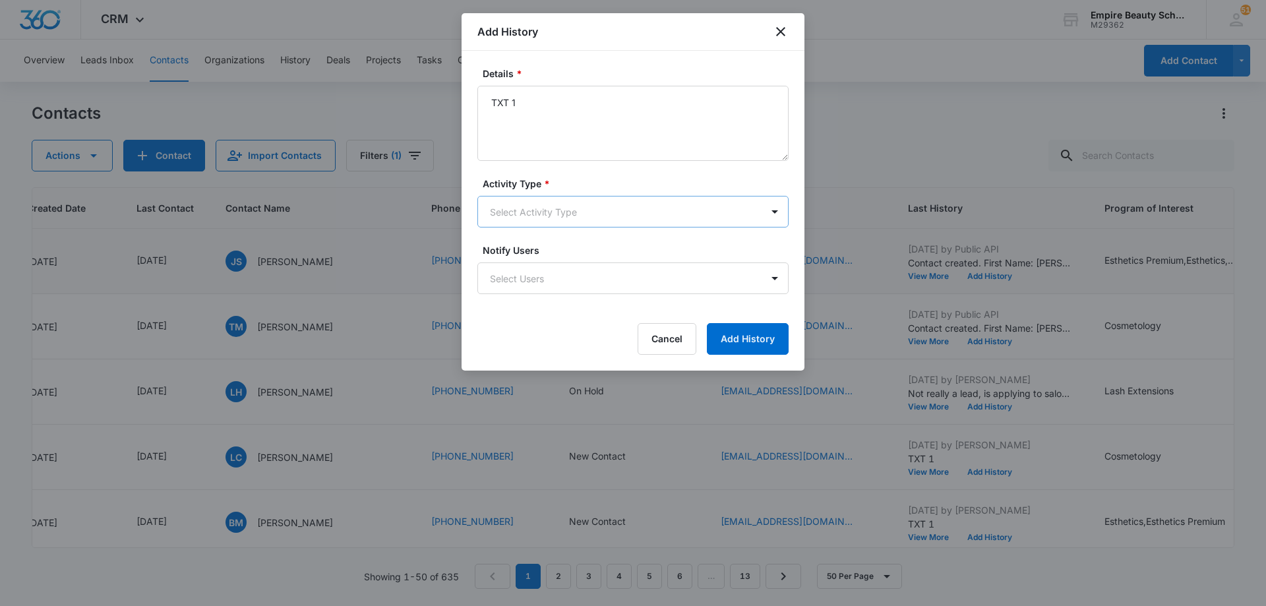
click at [590, 215] on body "CRM Apps Forms CRM Email Shop Payments POS Files Brand Settings Empire Beauty S…" at bounding box center [633, 303] width 1266 height 606
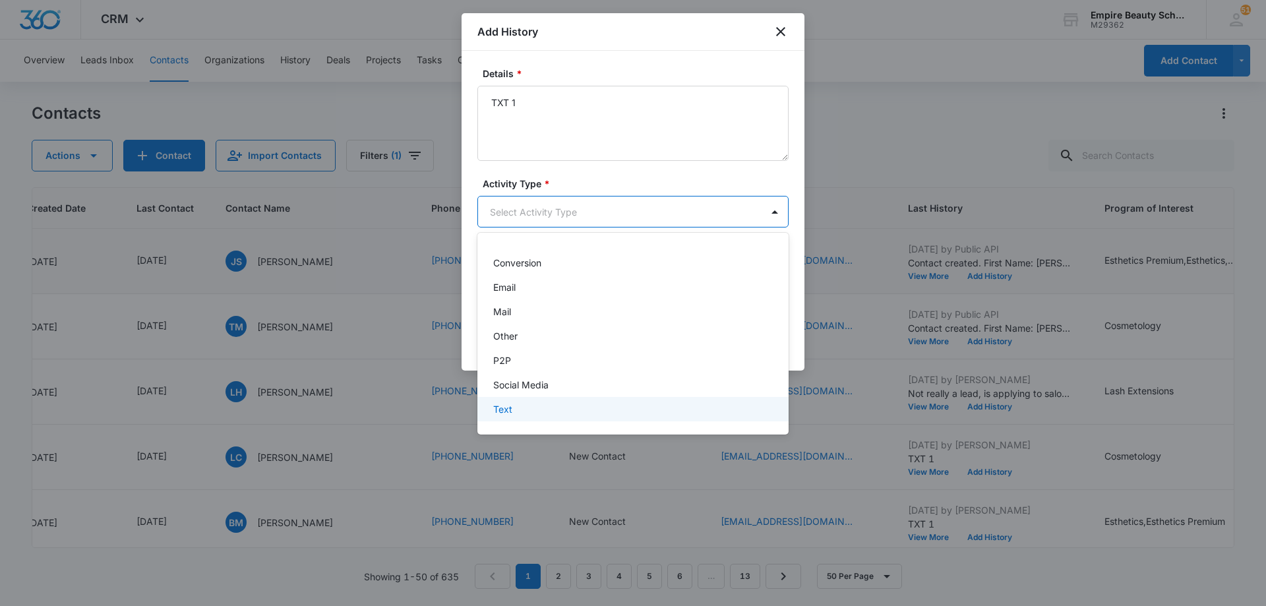
click at [582, 405] on div "Text" at bounding box center [631, 409] width 277 height 14
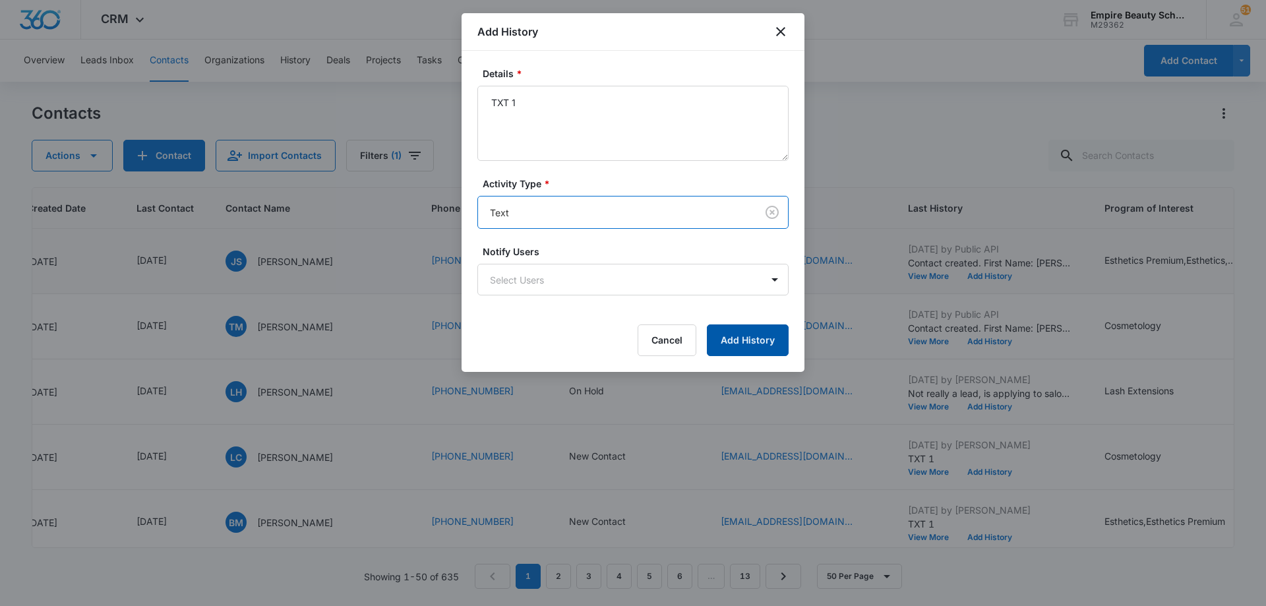
click at [745, 338] on button "Add History" at bounding box center [748, 340] width 82 height 32
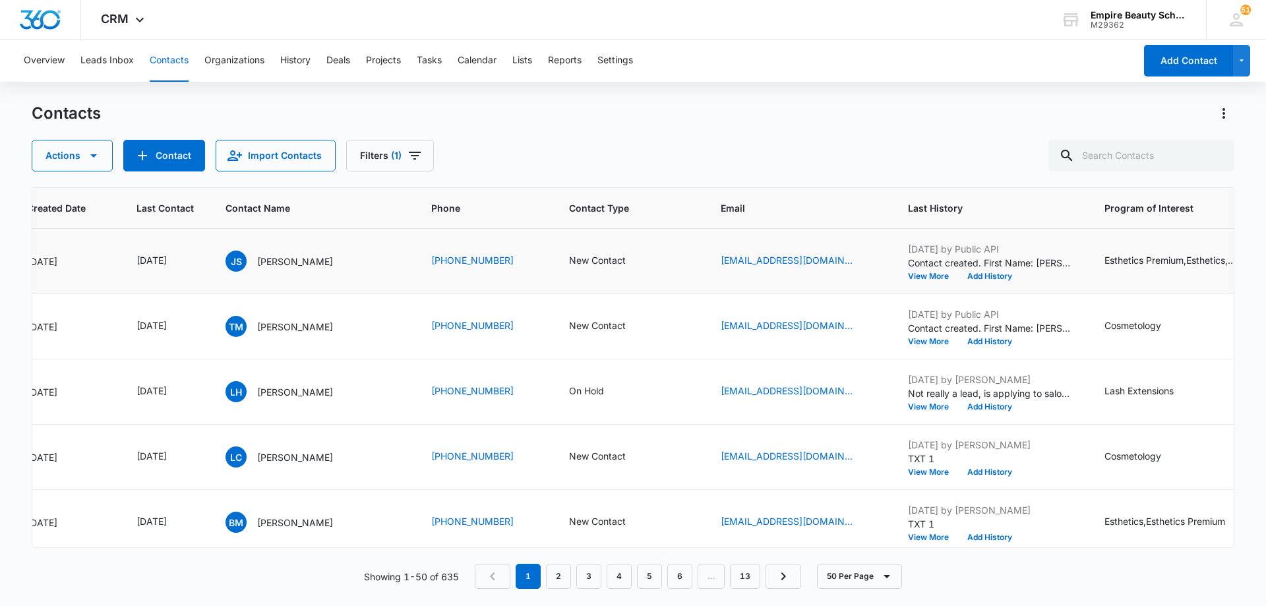
click at [951, 119] on div "Contacts" at bounding box center [633, 113] width 1203 height 21
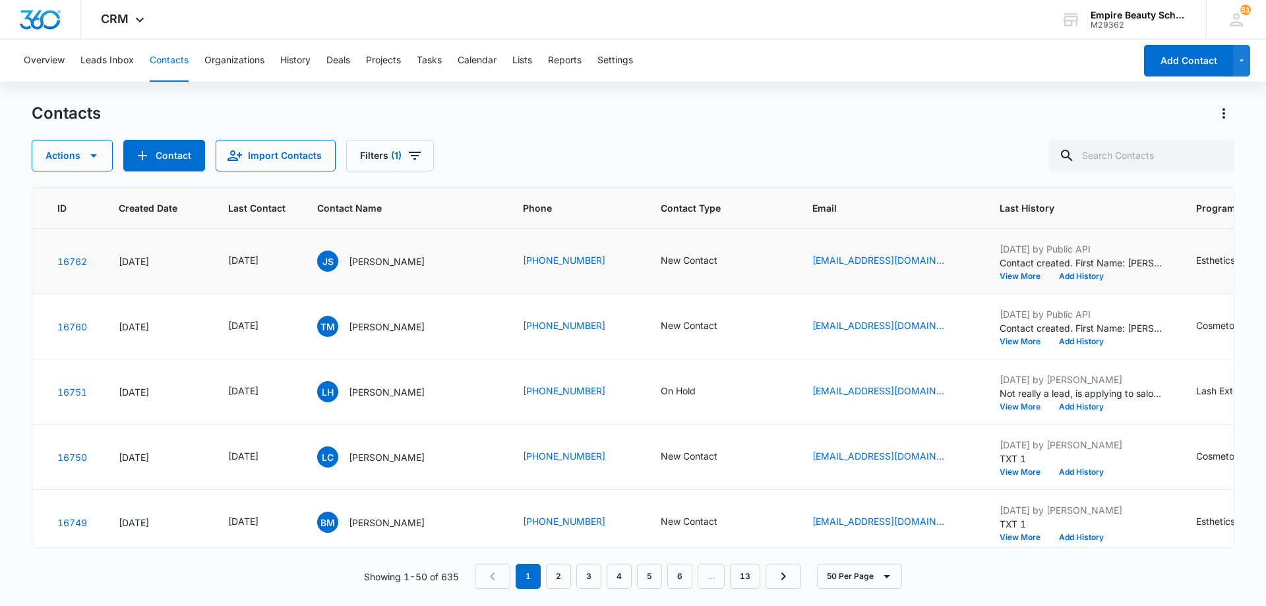
scroll to position [0, 26]
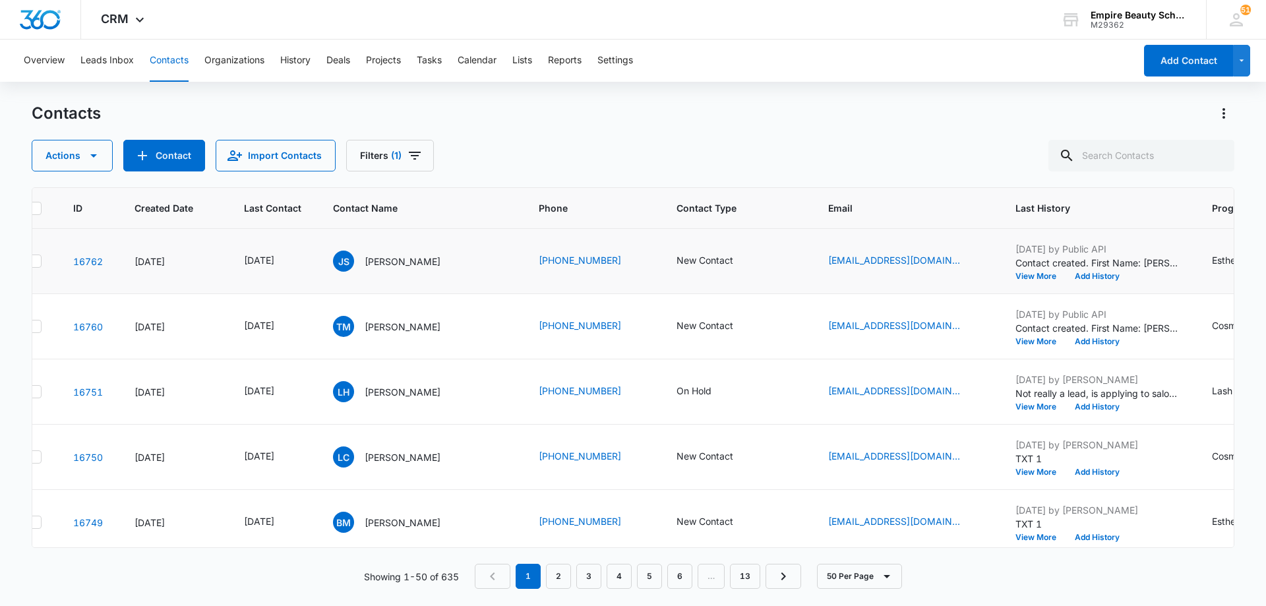
click at [628, 138] on div "Contacts Actions Contact Import Contacts Filters (1)" at bounding box center [633, 137] width 1203 height 69
click at [741, 328] on icon "Contact Type - New Contact - Select to Edit Field" at bounding box center [749, 326] width 16 height 16
click at [742, 239] on div "New Contact" at bounding box center [695, 241] width 110 height 32
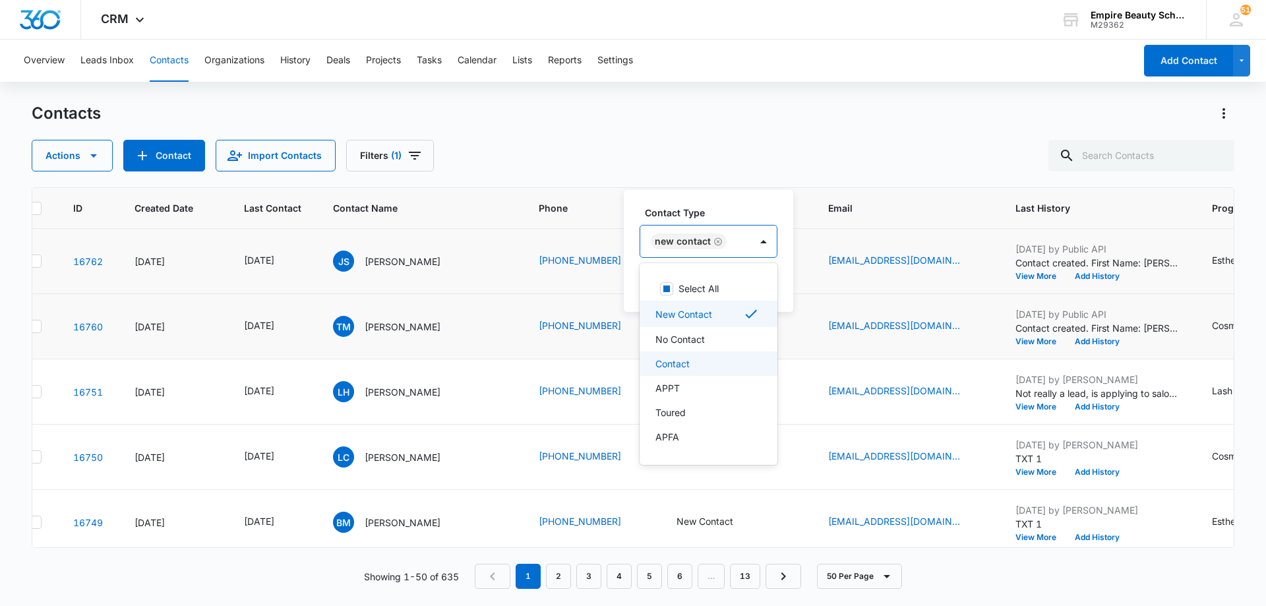
click at [726, 364] on div "Contact" at bounding box center [707, 364] width 104 height 14
click at [800, 239] on div "New Contact Contact" at bounding box center [723, 241] width 167 height 32
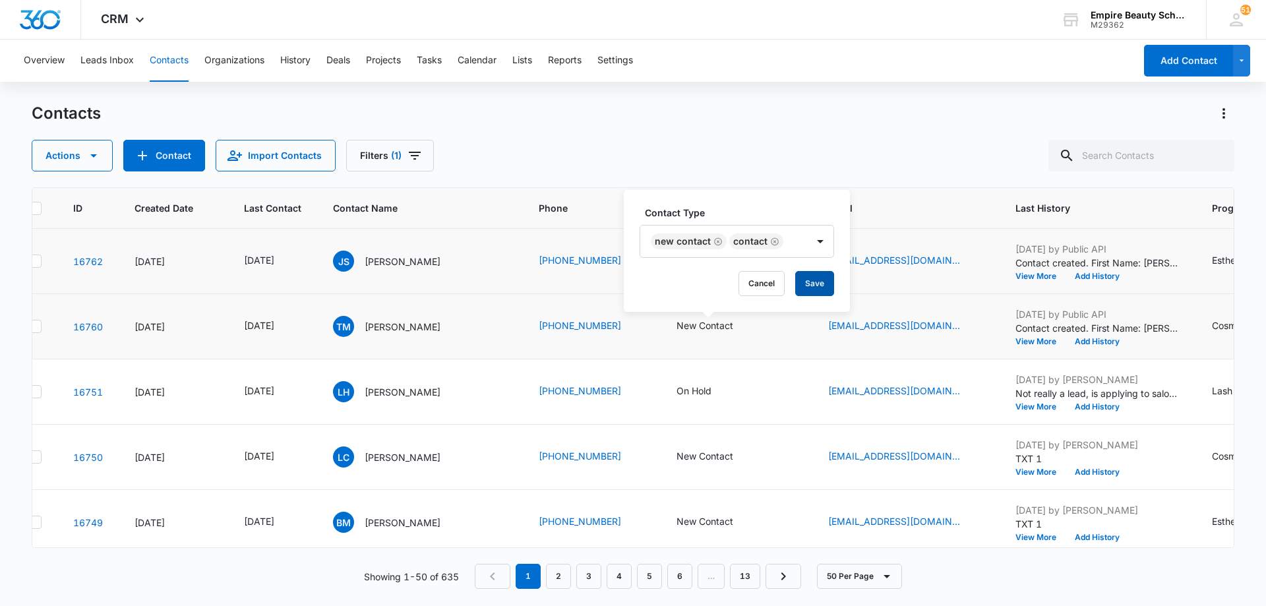
click at [806, 284] on button "Save" at bounding box center [814, 283] width 39 height 25
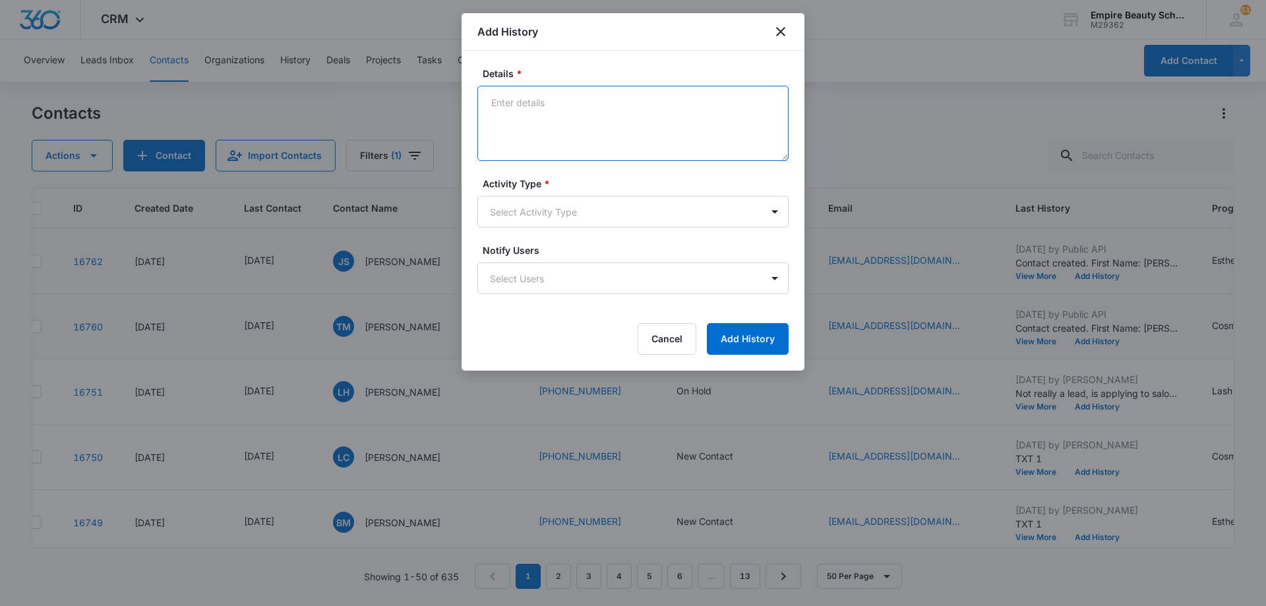
click at [581, 123] on textarea "Details *" at bounding box center [632, 123] width 311 height 75
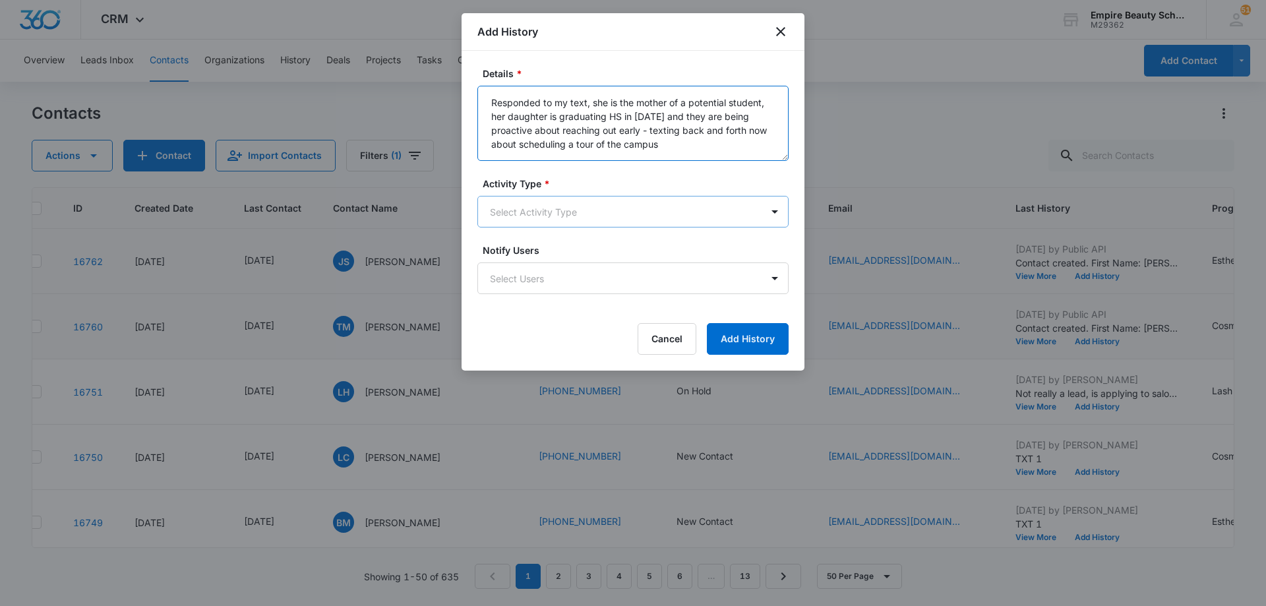
type textarea "Responded to my text, she is the mother of a potential student, her daughter is…"
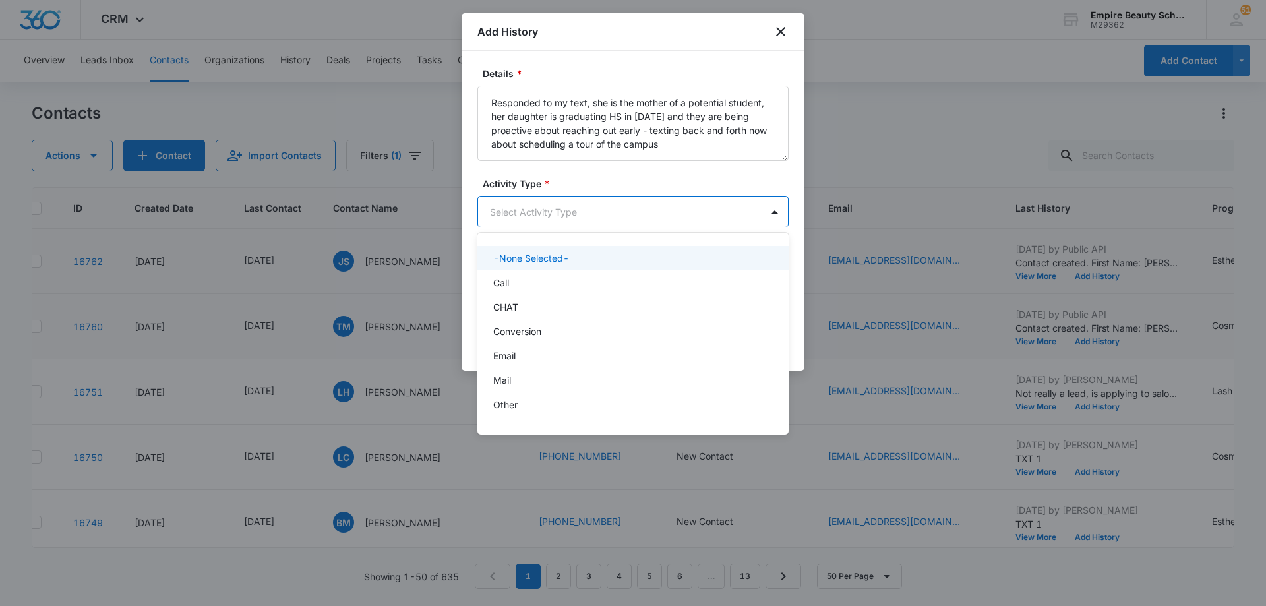
click at [547, 225] on body "CRM Apps Forms CRM Email Shop Payments POS Files Brand Settings Empire Beauty S…" at bounding box center [633, 303] width 1266 height 606
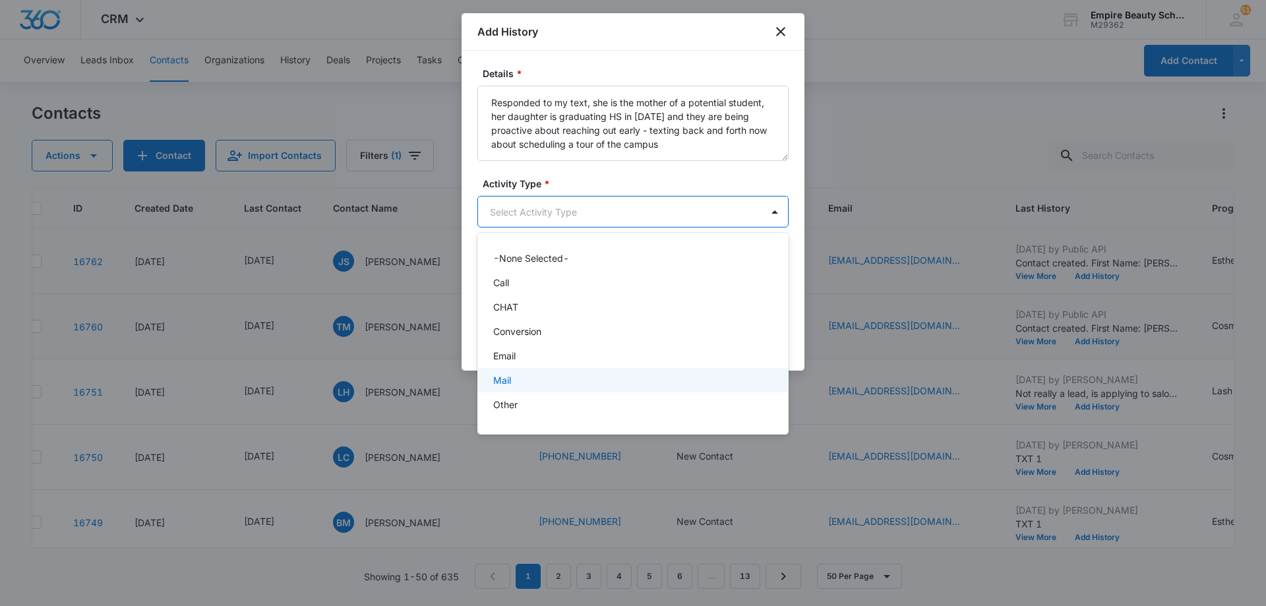
scroll to position [69, 0]
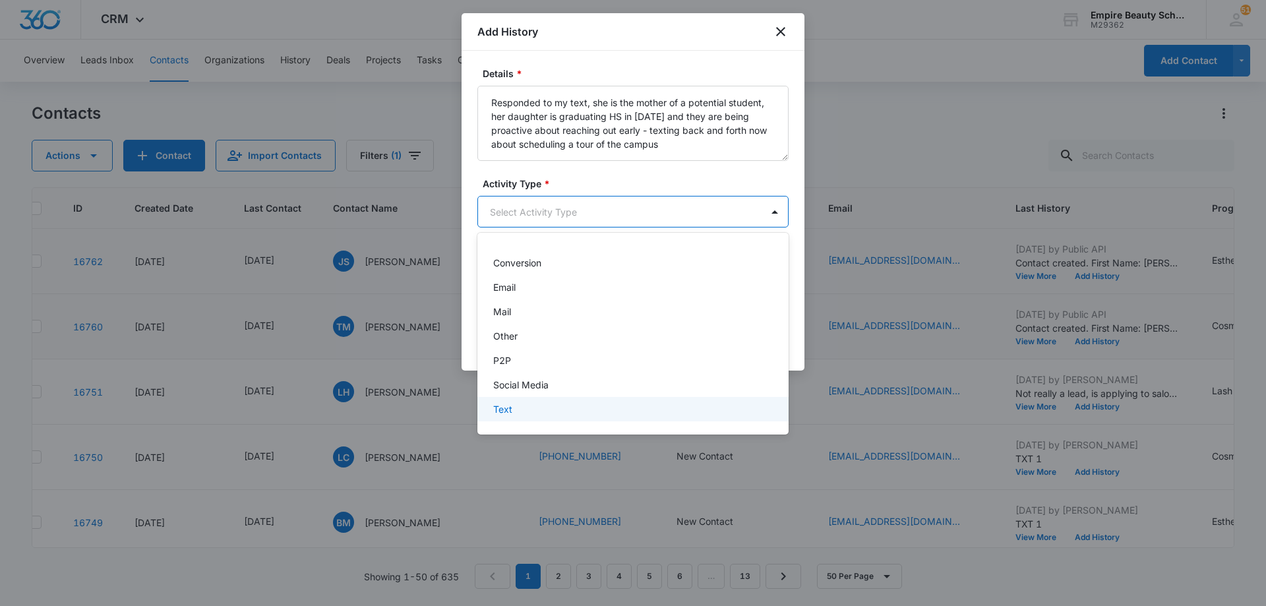
click at [558, 409] on div "Text" at bounding box center [631, 409] width 277 height 14
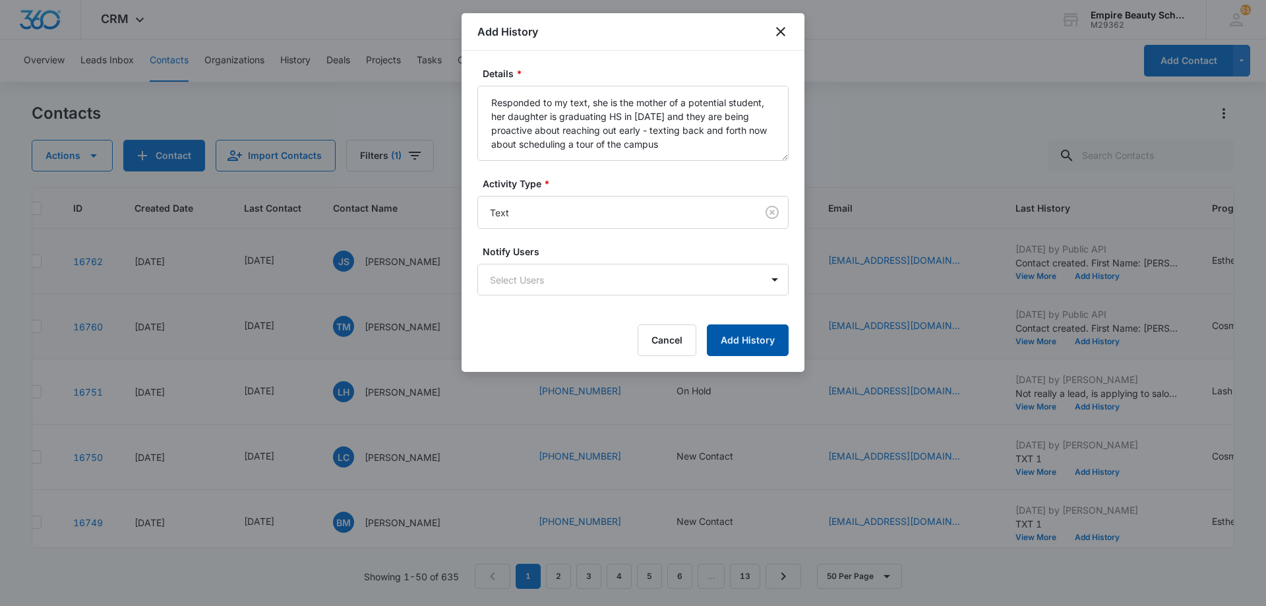
click at [736, 347] on button "Add History" at bounding box center [748, 340] width 82 height 32
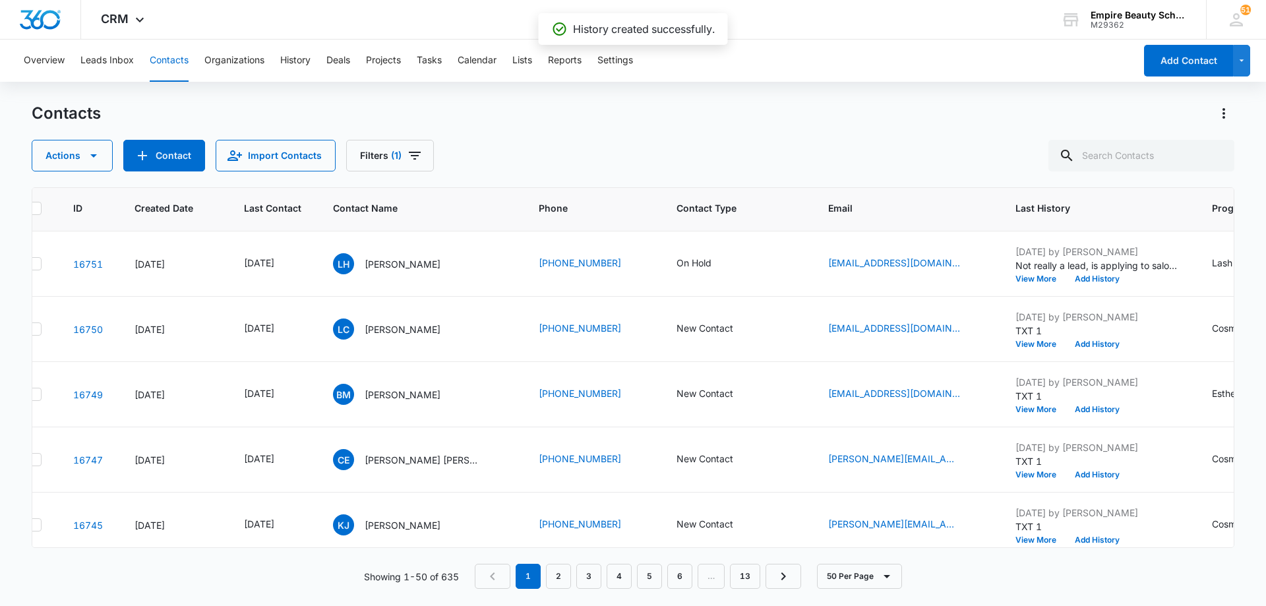
scroll to position [132, 26]
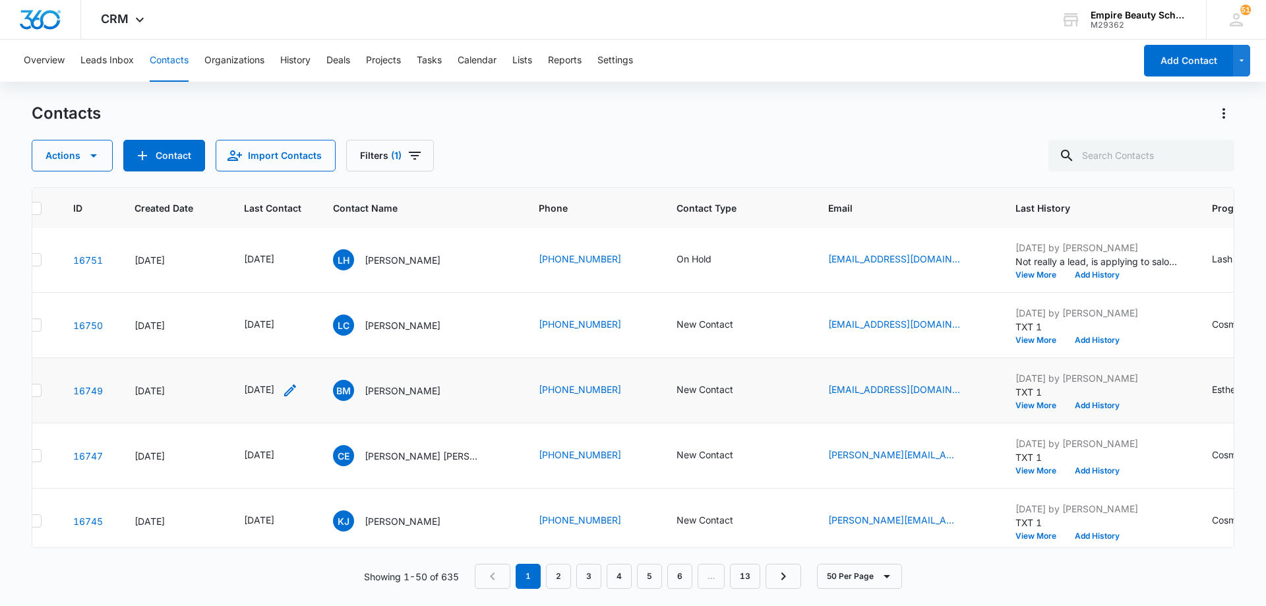
click at [296, 390] on icon "Last Contact - 1756771200 - Select to Edit Field" at bounding box center [290, 390] width 12 height 12
click at [307, 306] on input "[DATE]" at bounding box center [281, 306] width 97 height 15
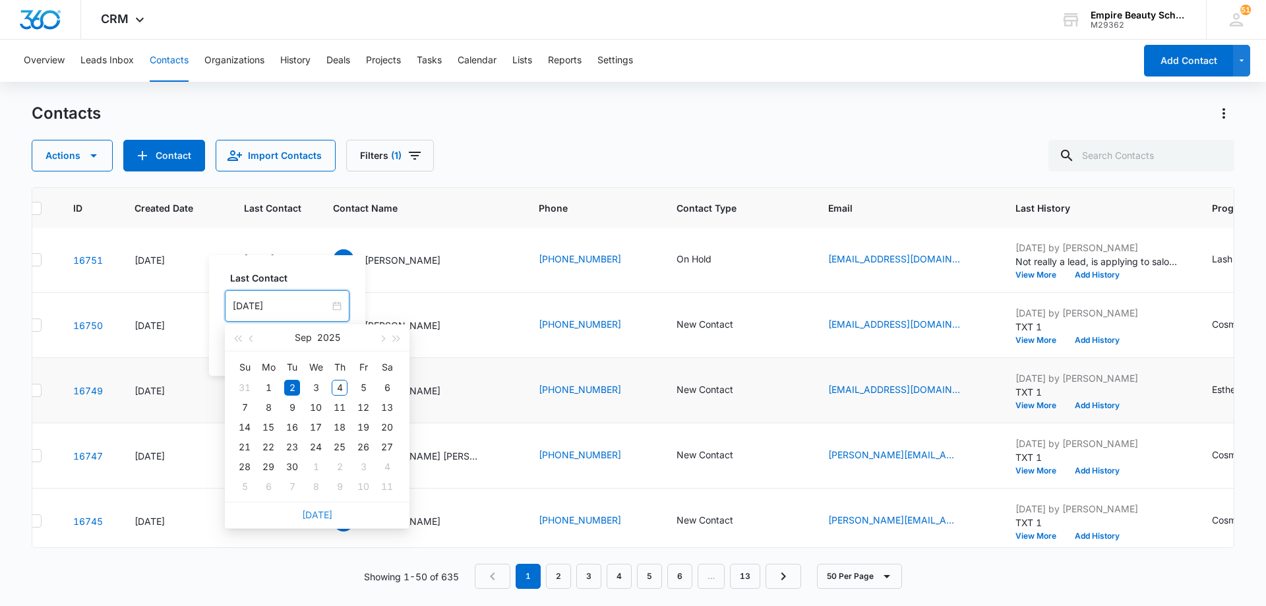
click at [317, 510] on link "Today" at bounding box center [317, 514] width 30 height 11
type input "[DATE]"
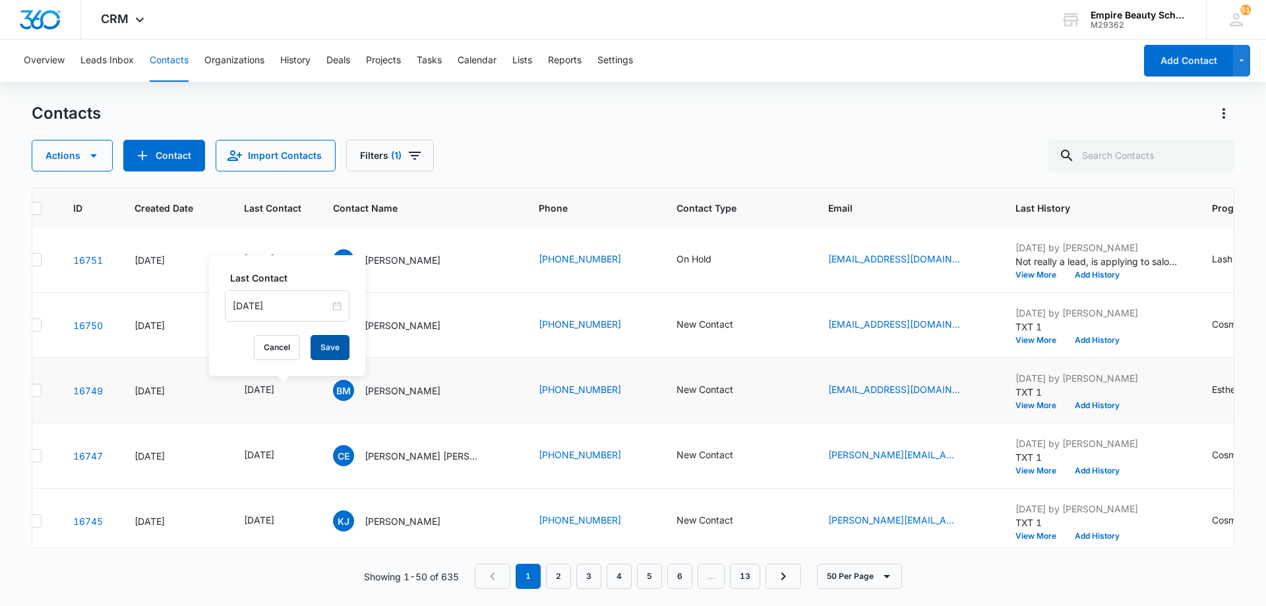
click at [328, 351] on button "Save" at bounding box center [330, 347] width 39 height 25
click at [741, 388] on icon "Contact Type - New Contact - Select to Edit Field" at bounding box center [749, 390] width 16 height 16
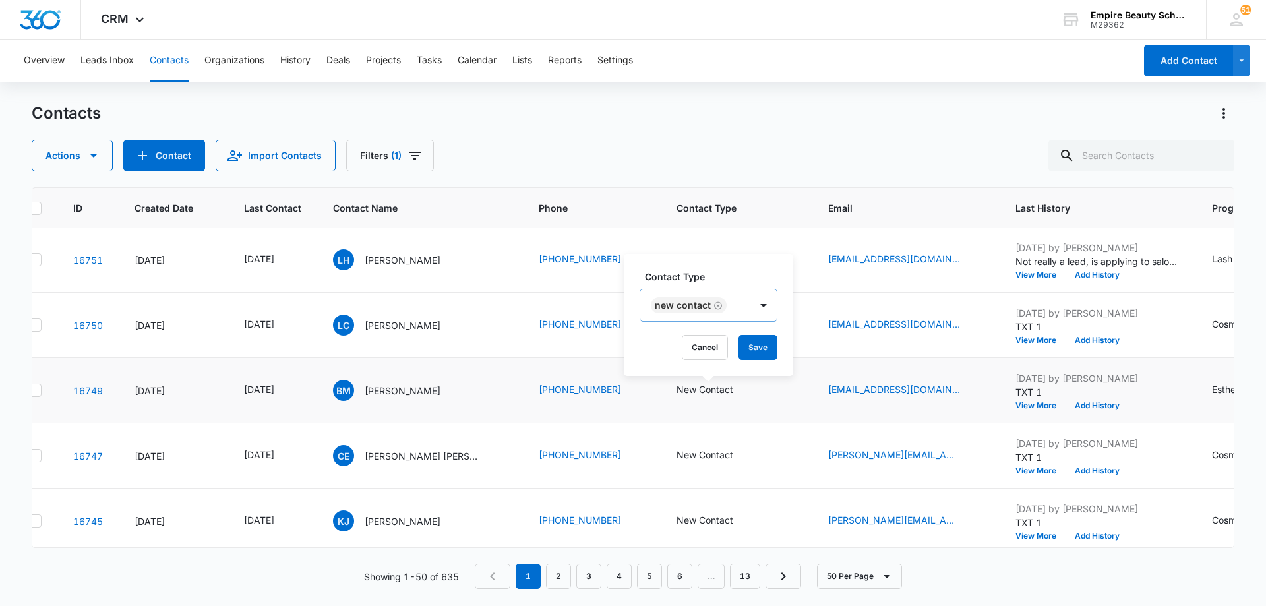
click at [742, 314] on div "New Contact" at bounding box center [695, 305] width 110 height 32
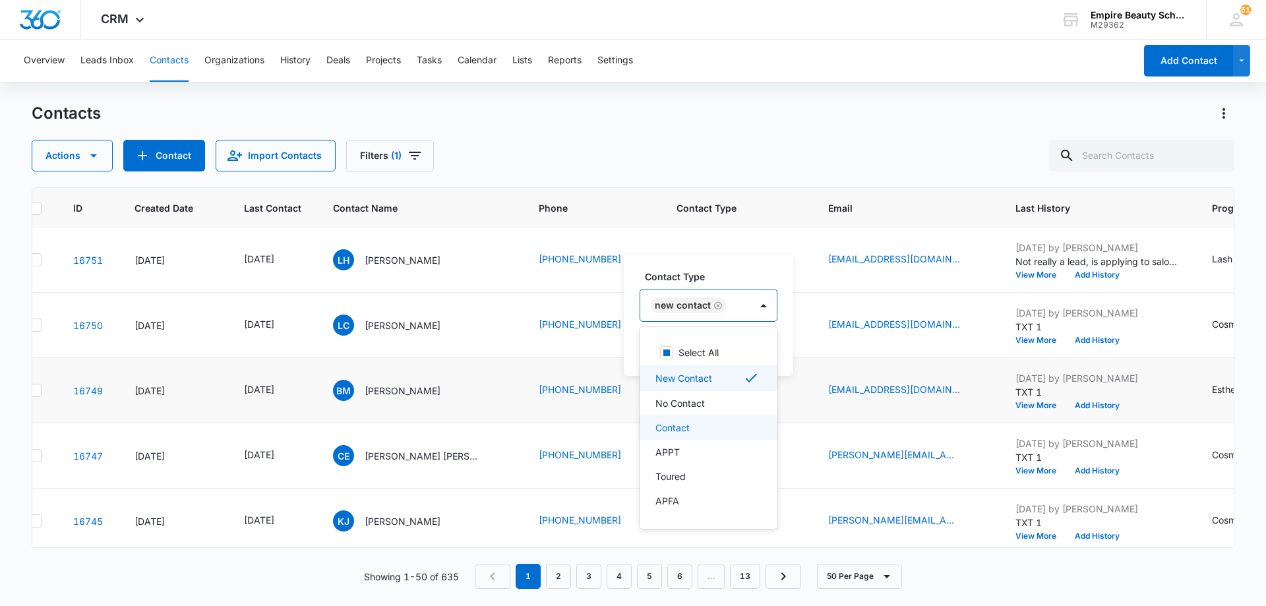
click at [731, 423] on div "Contact" at bounding box center [707, 428] width 104 height 14
click at [808, 316] on div at bounding box center [820, 305] width 26 height 32
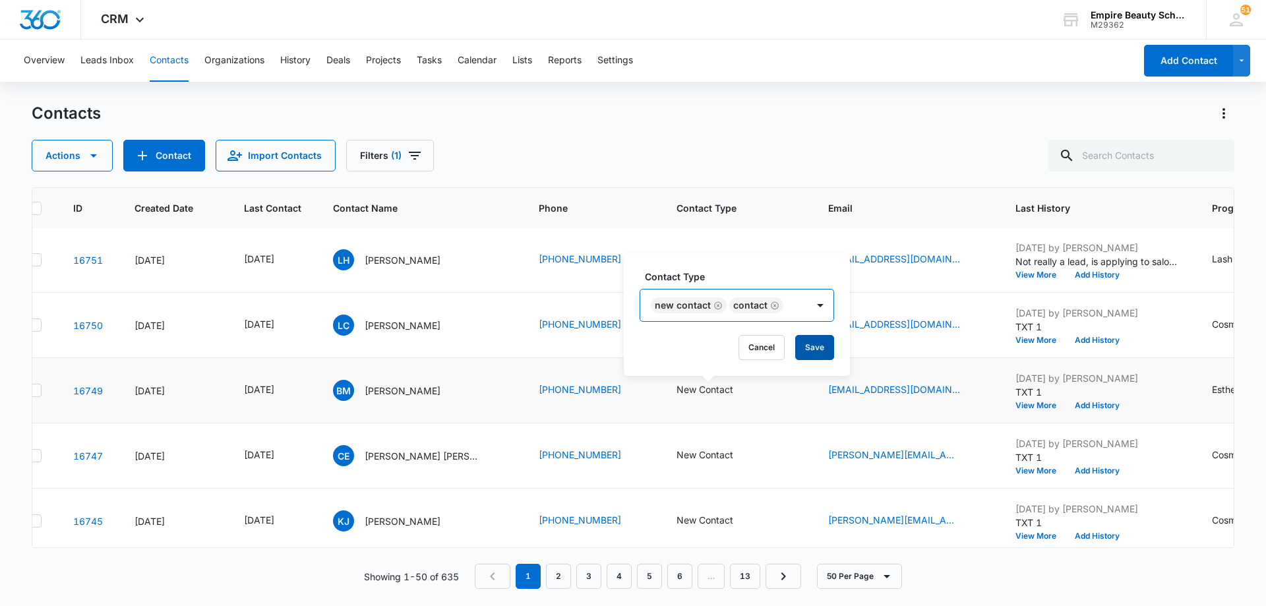
click at [808, 347] on button "Save" at bounding box center [814, 347] width 39 height 25
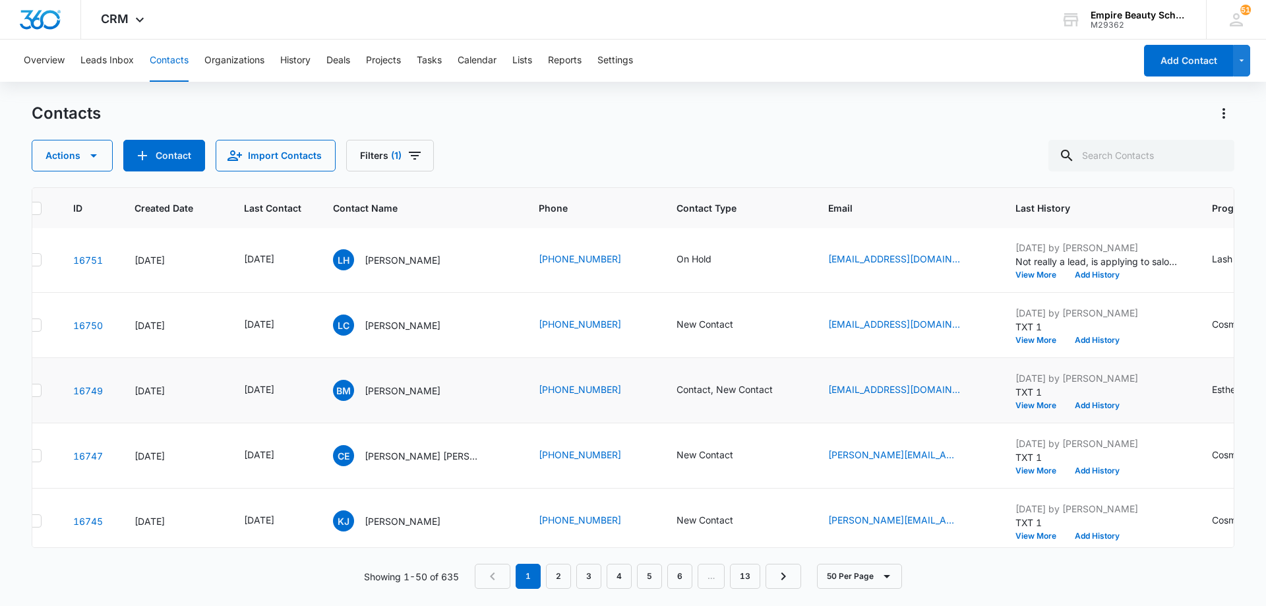
click at [1084, 403] on button "Add History" at bounding box center [1096, 405] width 63 height 8
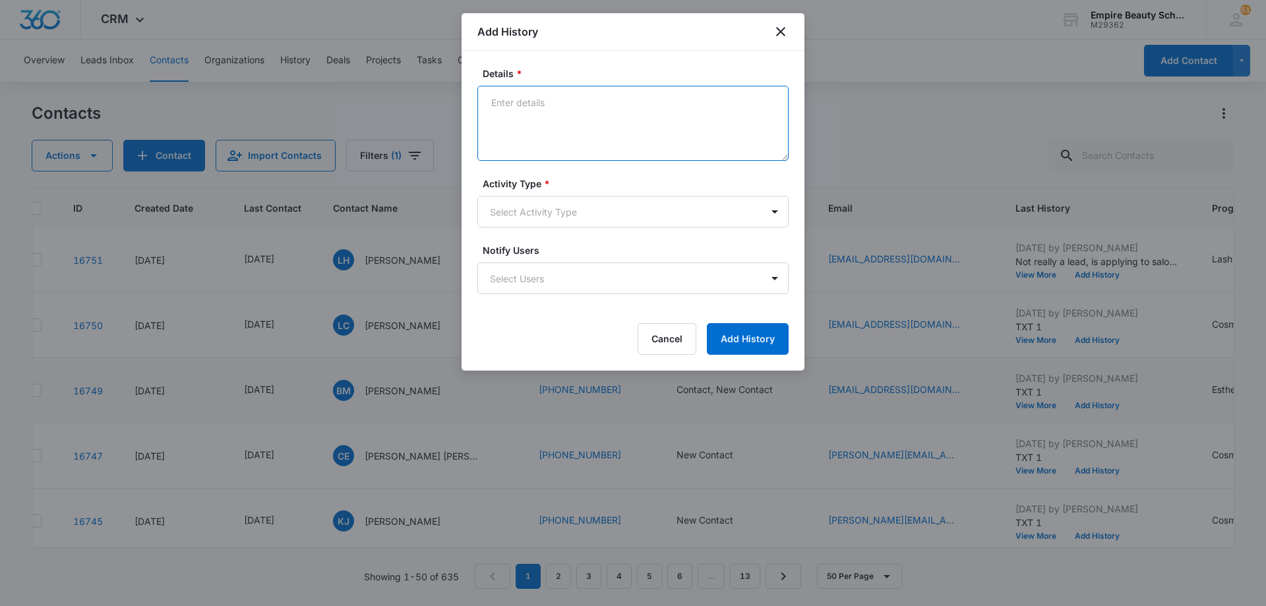
click at [581, 121] on textarea "Details *" at bounding box center [632, 123] width 311 height 75
type textarea "Scheduled call for Monday 9/8 @ 4pm"
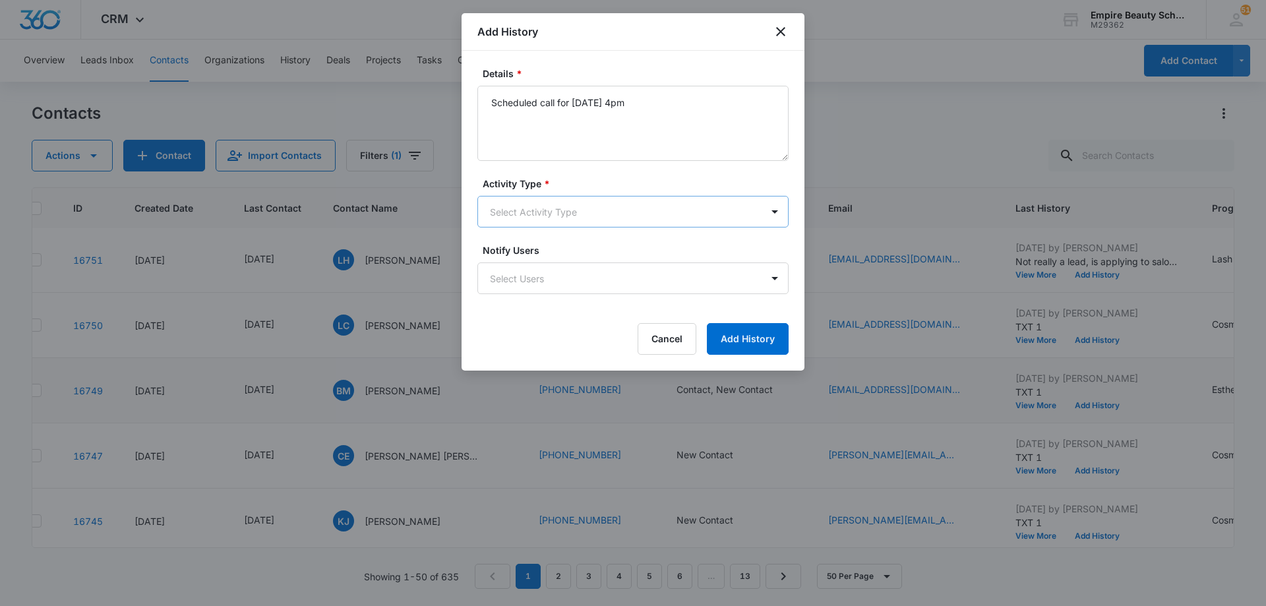
click at [563, 215] on body "CRM Apps Forms CRM Email Shop Payments POS Files Brand Settings Empire Beauty S…" at bounding box center [633, 303] width 1266 height 606
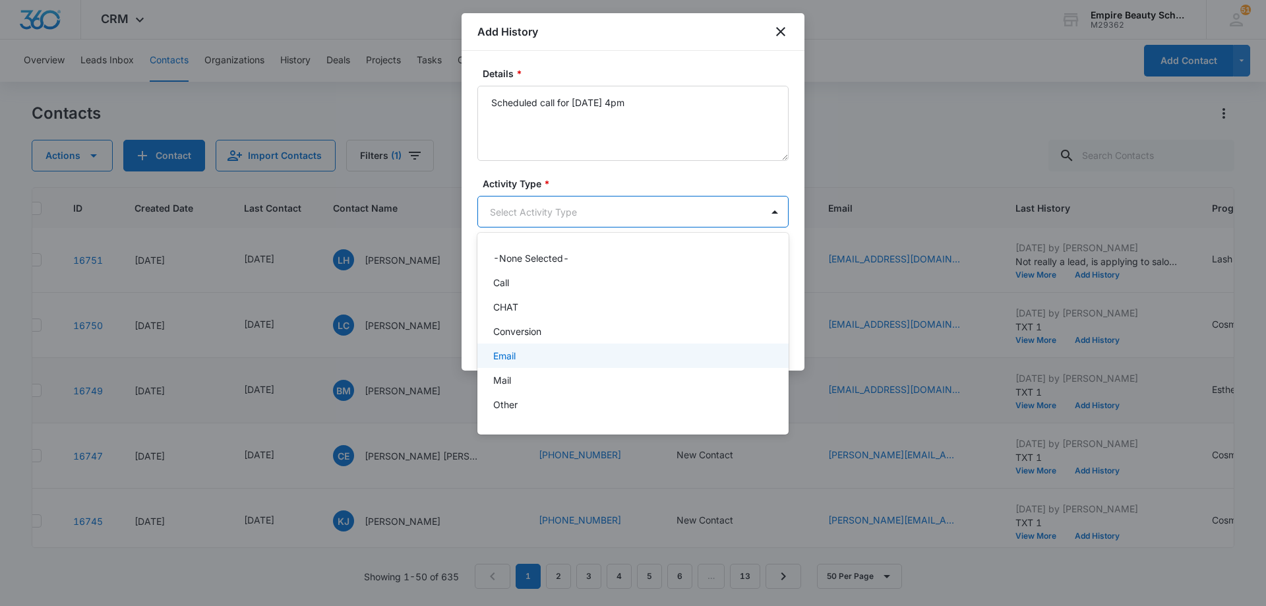
scroll to position [69, 0]
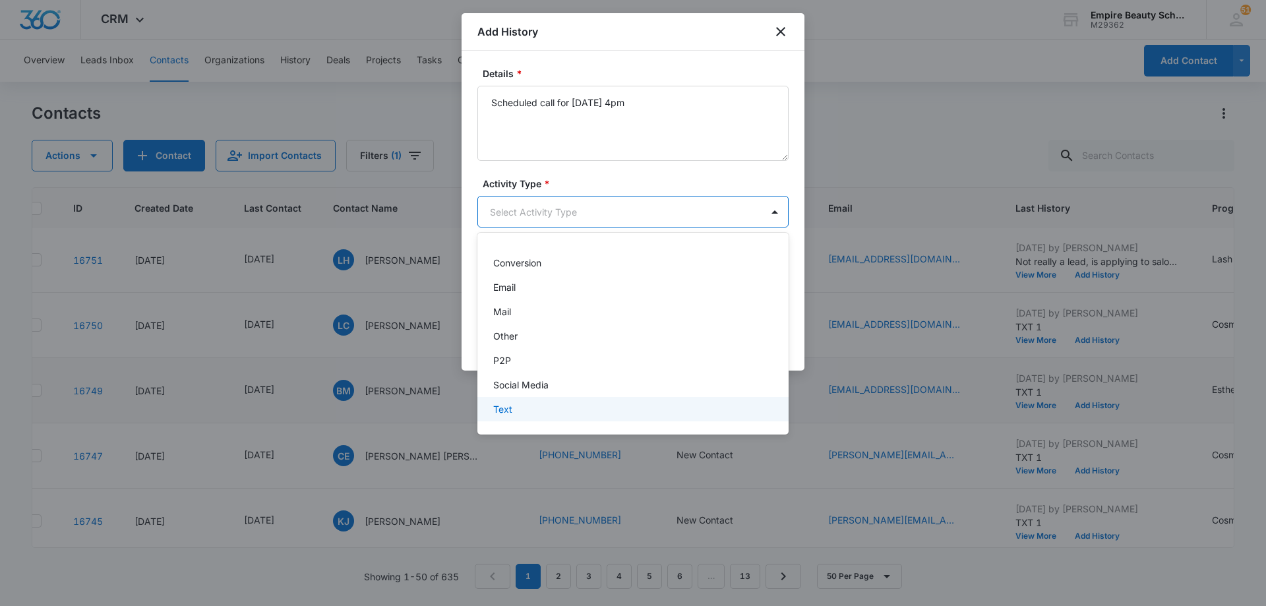
drag, startPoint x: 566, startPoint y: 411, endPoint x: 586, endPoint y: 400, distance: 23.3
click at [566, 411] on div "Text" at bounding box center [631, 409] width 277 height 14
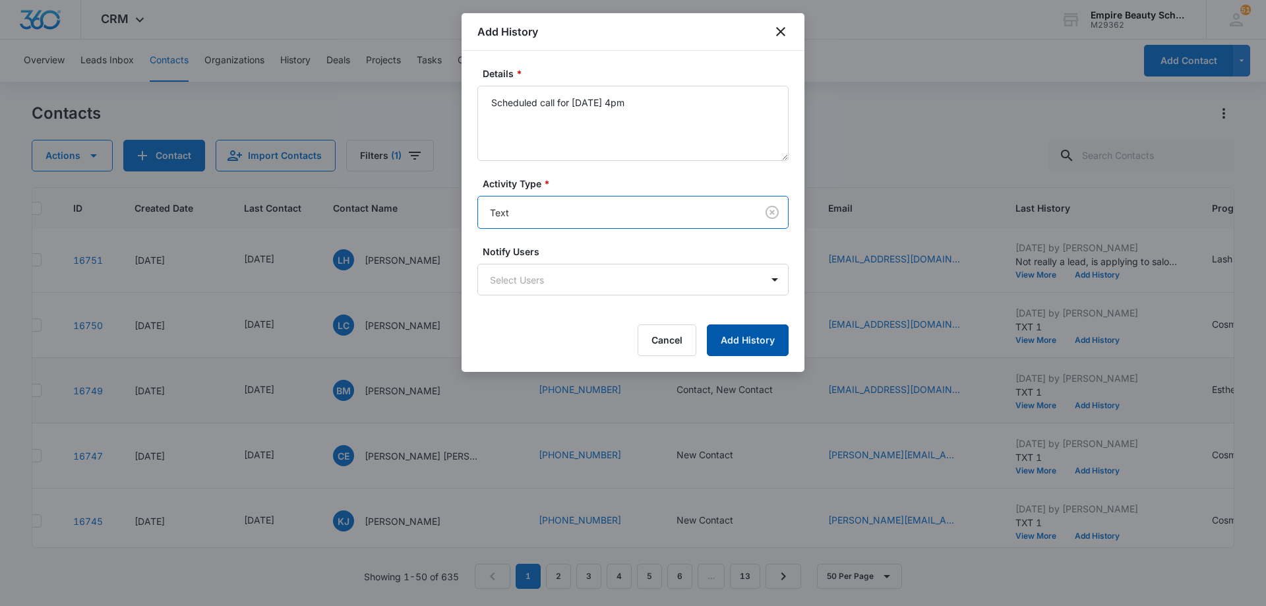
drag, startPoint x: 752, startPoint y: 347, endPoint x: 760, endPoint y: 342, distance: 9.5
click at [753, 347] on button "Add History" at bounding box center [748, 340] width 82 height 32
